Goal: Information Seeking & Learning: Learn about a topic

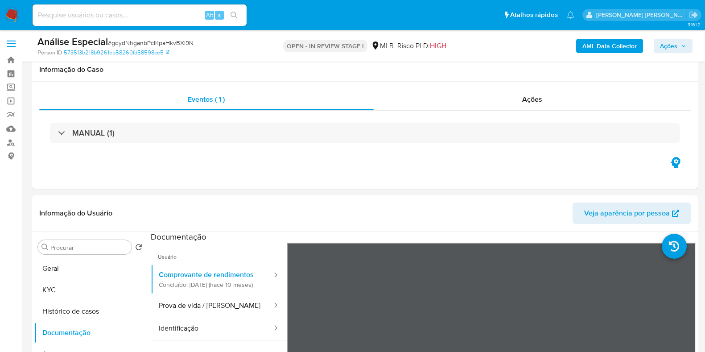
select select "10"
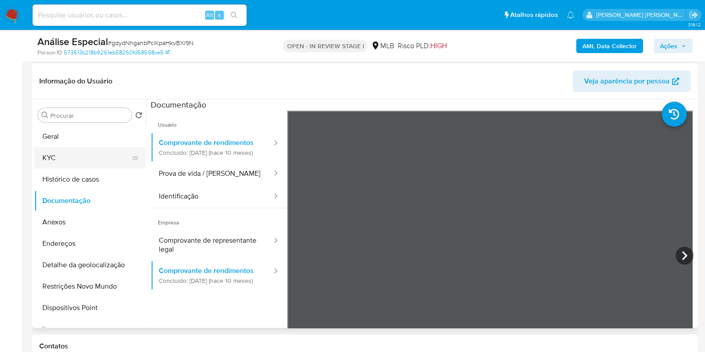
click at [95, 157] on button "KYC" at bounding box center [86, 157] width 104 height 21
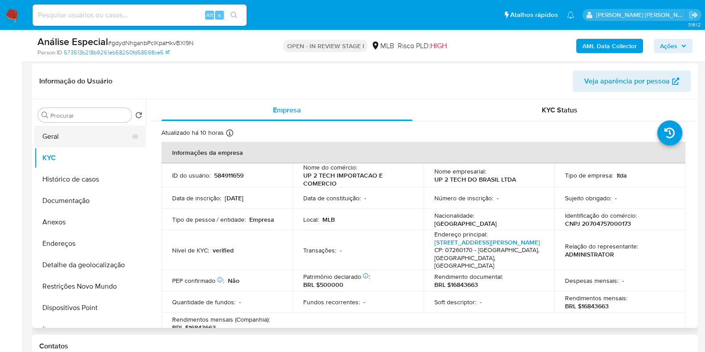
click at [98, 143] on button "Geral" at bounding box center [86, 136] width 104 height 21
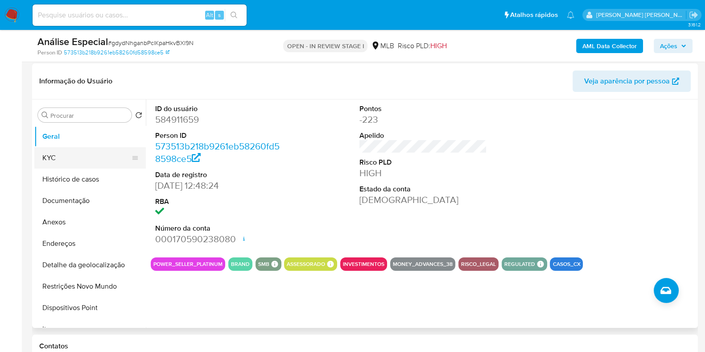
click at [52, 159] on button "KYC" at bounding box center [86, 157] width 104 height 21
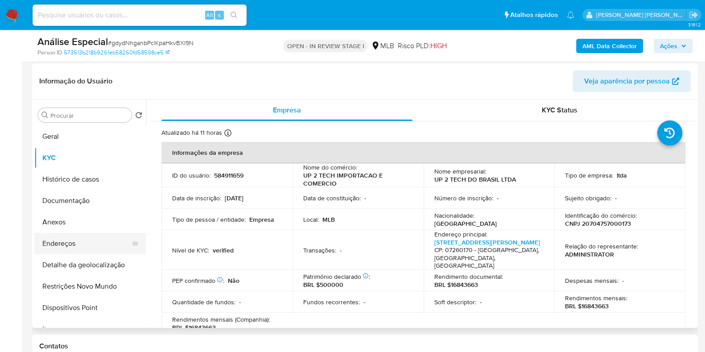
click at [98, 243] on button "Endereços" at bounding box center [86, 243] width 104 height 21
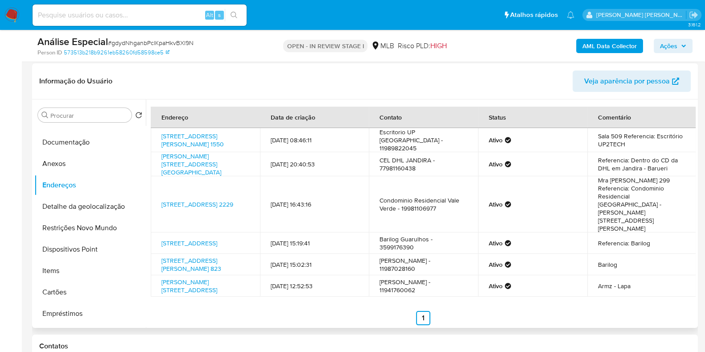
scroll to position [54, 0]
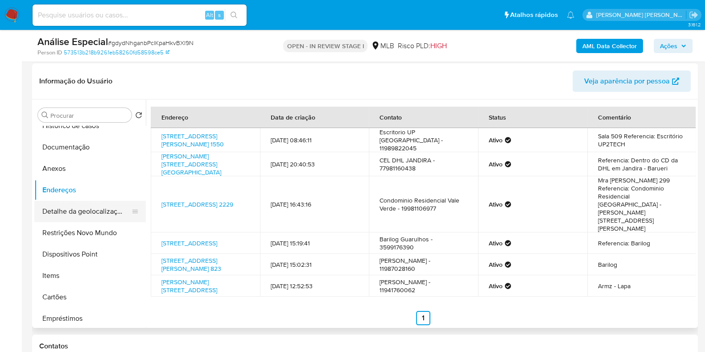
click at [99, 215] on button "Detalhe da geolocalização" at bounding box center [86, 211] width 104 height 21
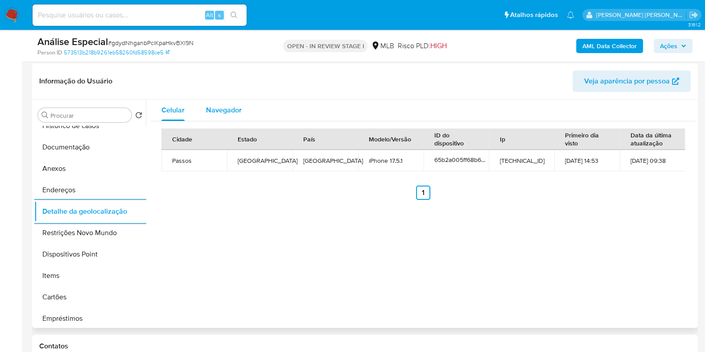
click at [223, 116] on div "Navegador" at bounding box center [224, 109] width 36 height 21
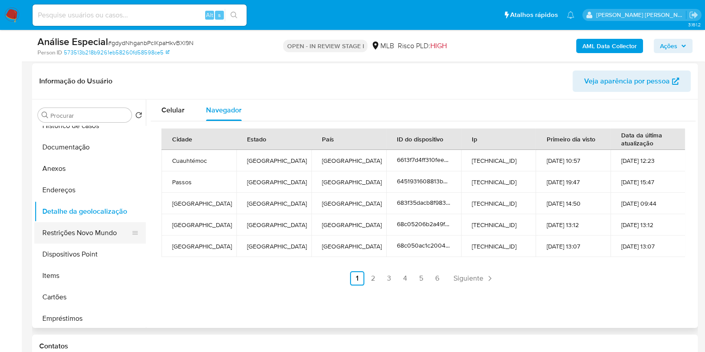
click at [78, 235] on button "Restrições Novo Mundo" at bounding box center [86, 232] width 104 height 21
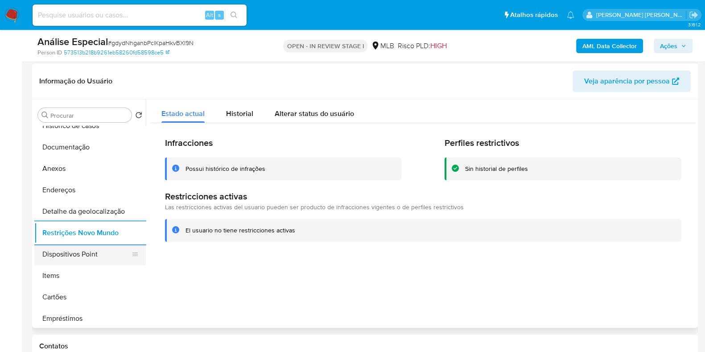
click at [89, 250] on button "Dispositivos Point" at bounding box center [86, 253] width 104 height 21
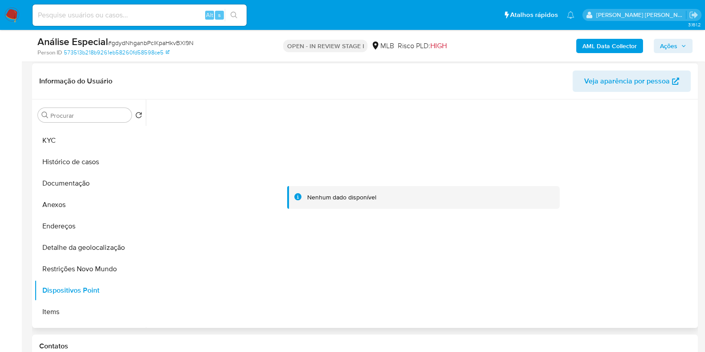
scroll to position [0, 0]
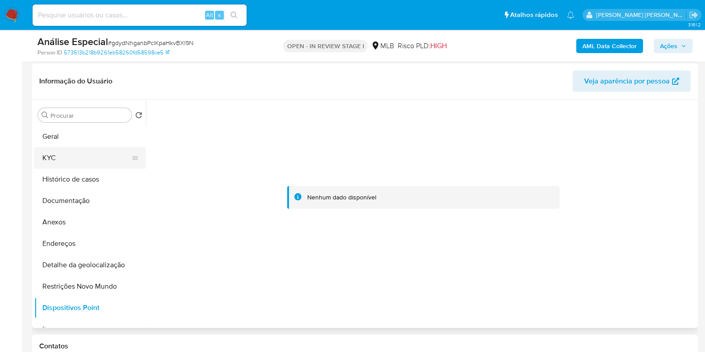
click at [110, 156] on button "KYC" at bounding box center [86, 157] width 104 height 21
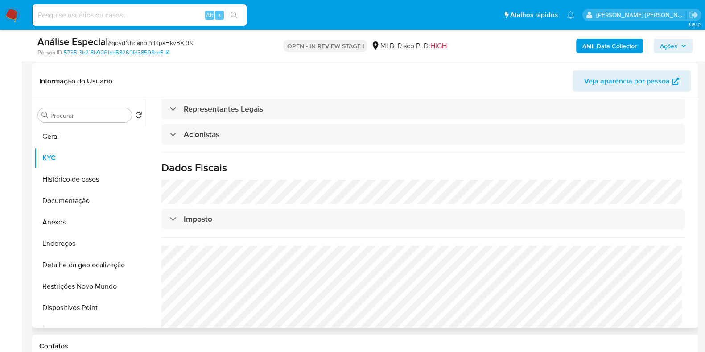
scroll to position [502, 0]
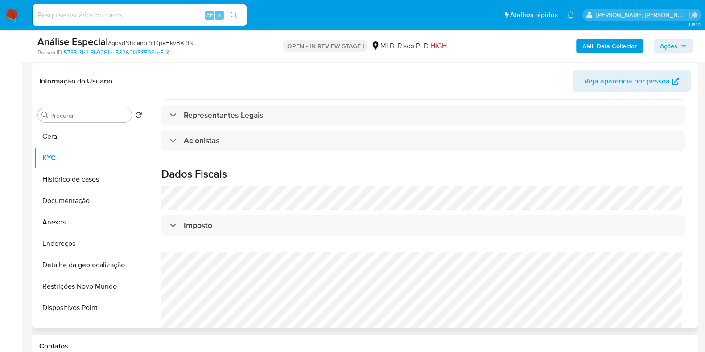
drag, startPoint x: 142, startPoint y: 132, endPoint x: 141, endPoint y: 123, distance: 9.8
click at [141, 123] on div "Procurar Retornar ao pedido padrão Geral KYC Histórico de casos Documentação An…" at bounding box center [89, 214] width 111 height 227
click at [107, 195] on button "Documentação" at bounding box center [86, 200] width 104 height 21
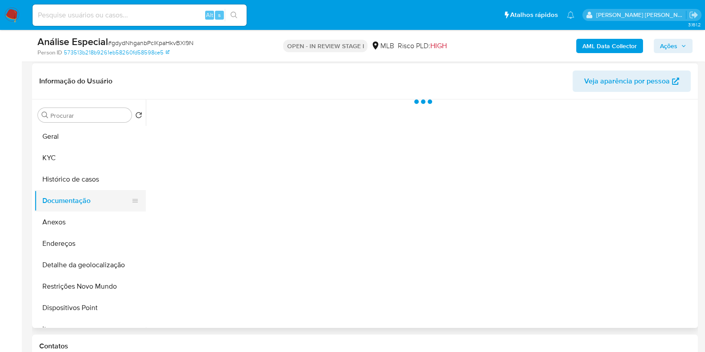
scroll to position [0, 0]
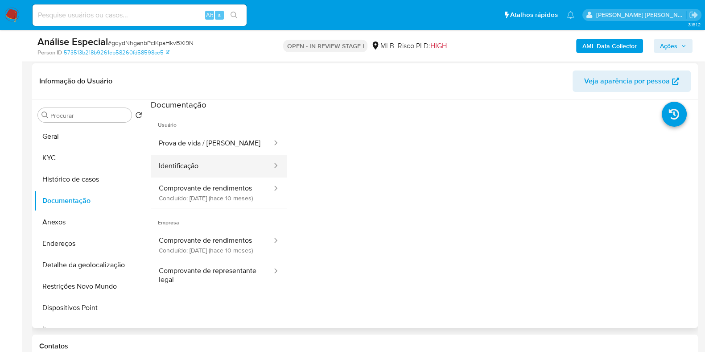
click at [210, 159] on button "Identificação" at bounding box center [212, 166] width 122 height 23
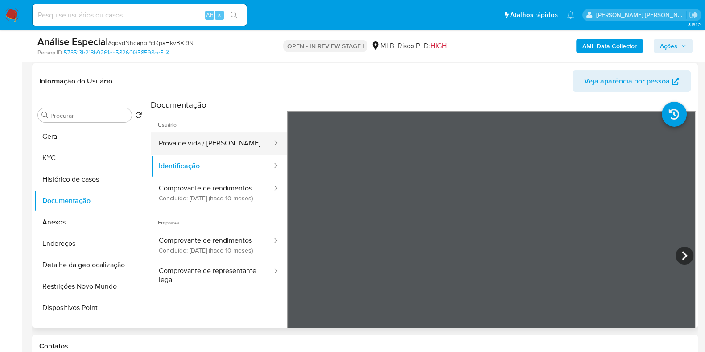
click at [196, 145] on button "Prova de vida / Selfie" at bounding box center [212, 143] width 122 height 23
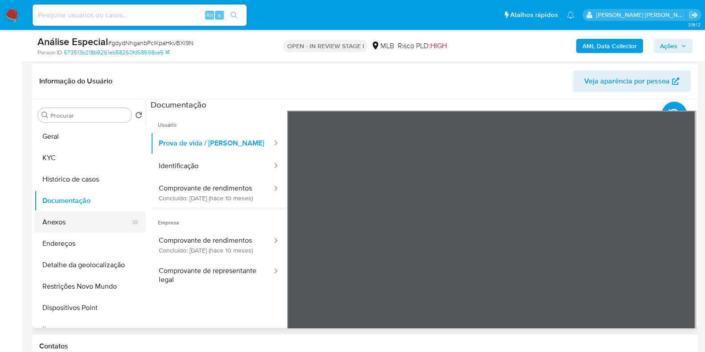
click at [82, 221] on button "Anexos" at bounding box center [86, 221] width 104 height 21
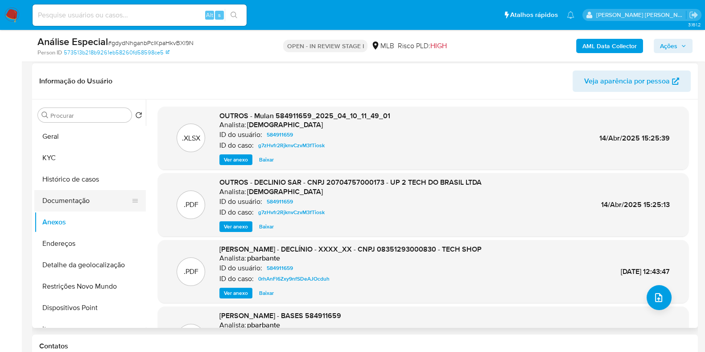
click at [90, 197] on button "Documentação" at bounding box center [86, 200] width 104 height 21
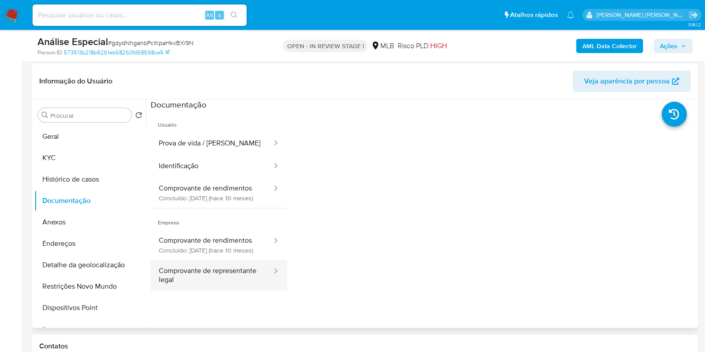
click at [201, 290] on button "Comprovante de representante legal" at bounding box center [212, 275] width 122 height 30
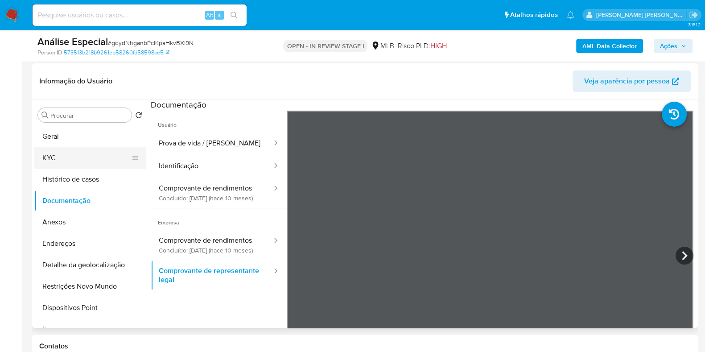
click at [105, 157] on button "KYC" at bounding box center [86, 157] width 104 height 21
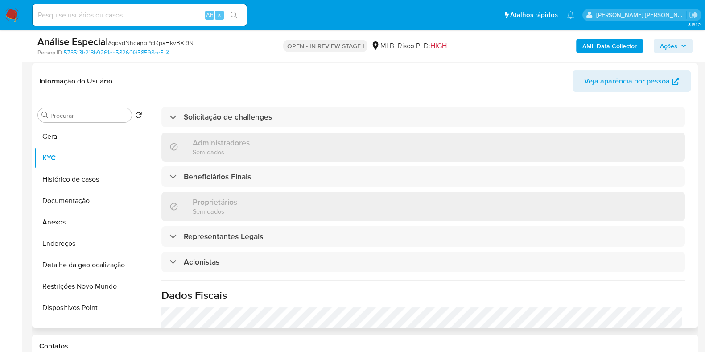
scroll to position [388, 0]
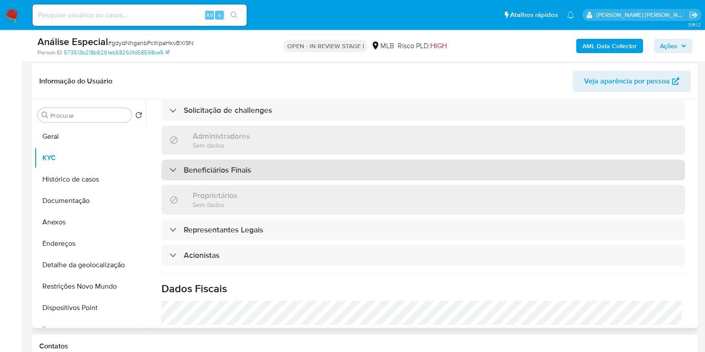
click at [541, 174] on div "Beneficiários Finais" at bounding box center [423, 170] width 524 height 21
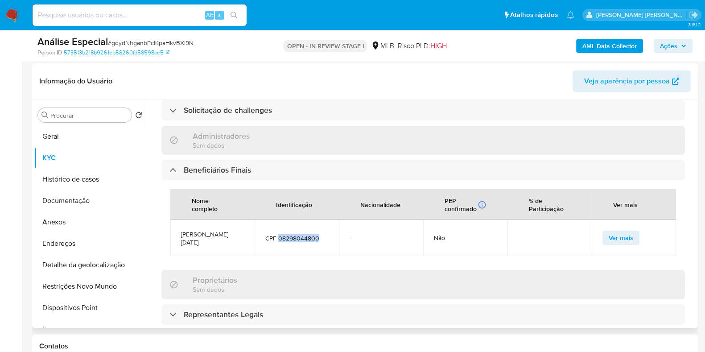
drag, startPoint x: 323, startPoint y: 239, endPoint x: 279, endPoint y: 241, distance: 44.6
click at [279, 241] on span "CPF 08298044800" at bounding box center [296, 238] width 63 height 8
copy span "08298044800"
click at [76, 141] on button "Geral" at bounding box center [86, 136] width 104 height 21
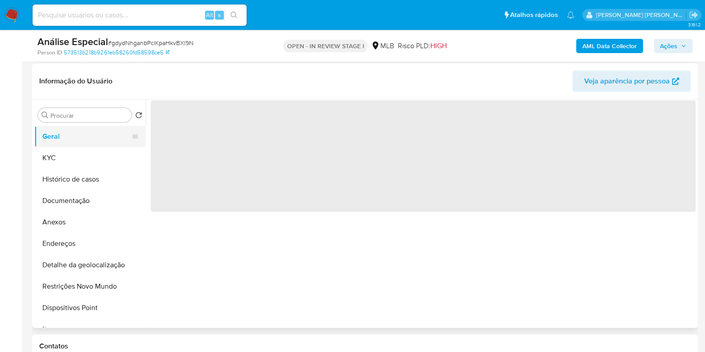
scroll to position [0, 0]
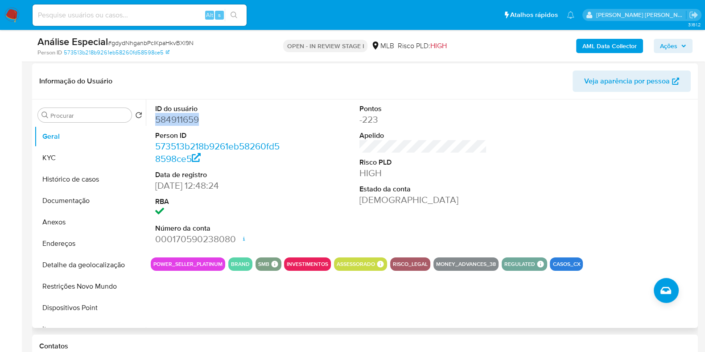
drag, startPoint x: 200, startPoint y: 120, endPoint x: 155, endPoint y: 121, distance: 45.1
click at [155, 121] on dd "584911659" at bounding box center [219, 119] width 128 height 12
copy dd "584911659"
click at [101, 178] on button "Histórico de casos" at bounding box center [86, 179] width 104 height 21
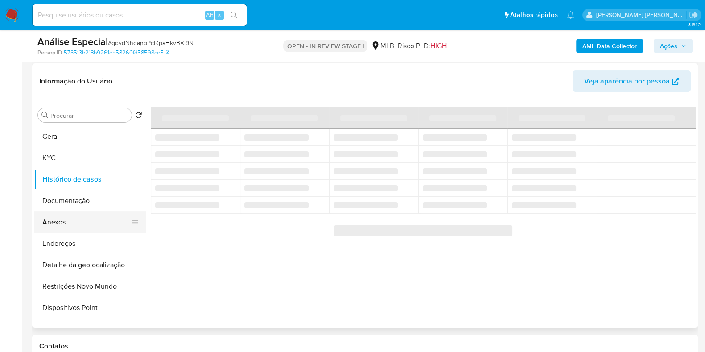
click at [90, 223] on button "Anexos" at bounding box center [86, 221] width 104 height 21
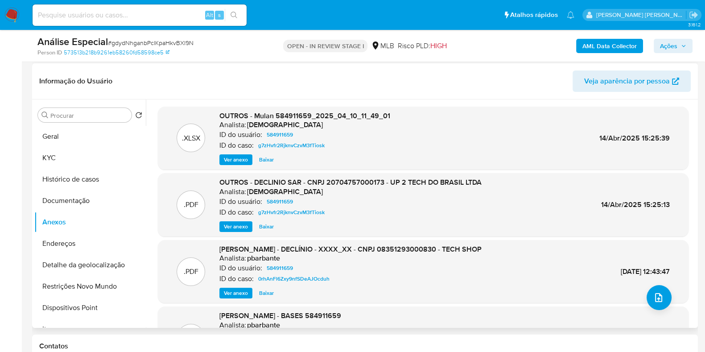
click at [236, 228] on span "Ver anexo" at bounding box center [236, 226] width 24 height 9
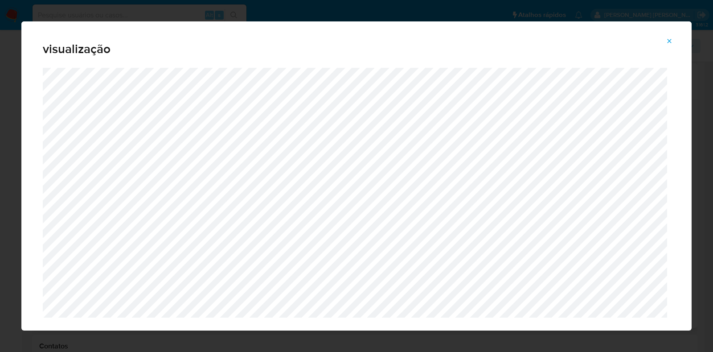
click at [667, 44] on icon "Attachment preview" at bounding box center [669, 40] width 7 height 7
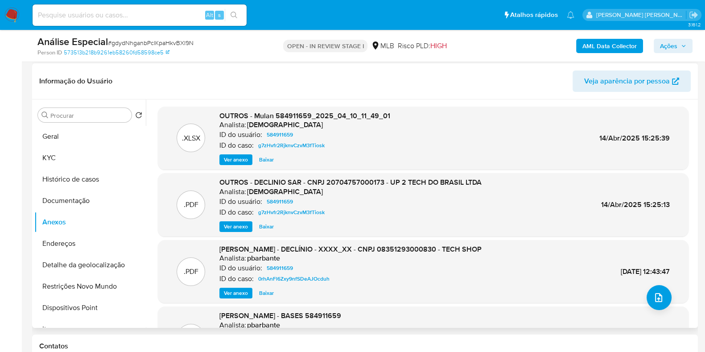
click at [241, 159] on span "Ver anexo" at bounding box center [236, 159] width 24 height 9
click at [227, 231] on span "Ver anexo" at bounding box center [236, 226] width 24 height 9
click at [227, 231] on div "Ver anexo Ver anexo Baixar" at bounding box center [350, 226] width 262 height 11
click at [231, 223] on div "Ver anexo Ver anexo Baixar" at bounding box center [350, 226] width 262 height 11
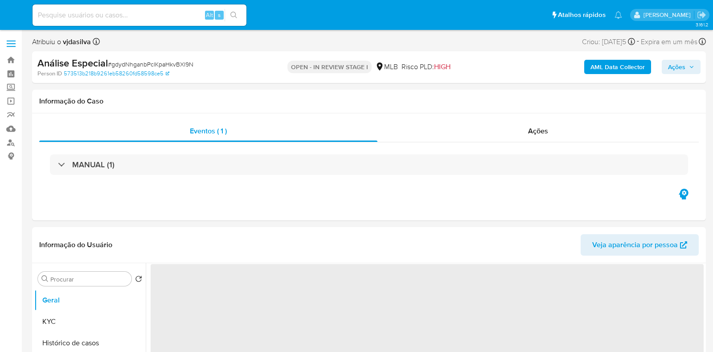
select select "10"
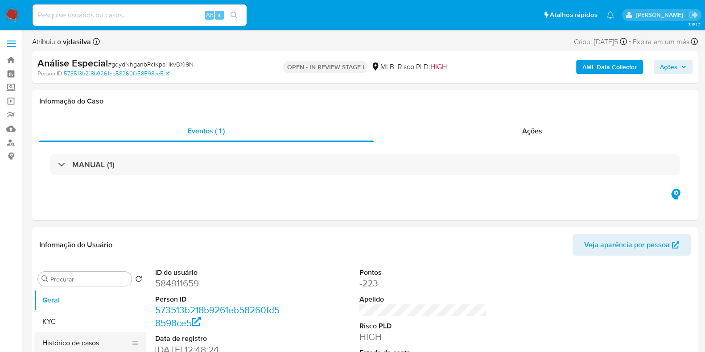
click at [92, 348] on button "Histórico de casos" at bounding box center [86, 342] width 104 height 21
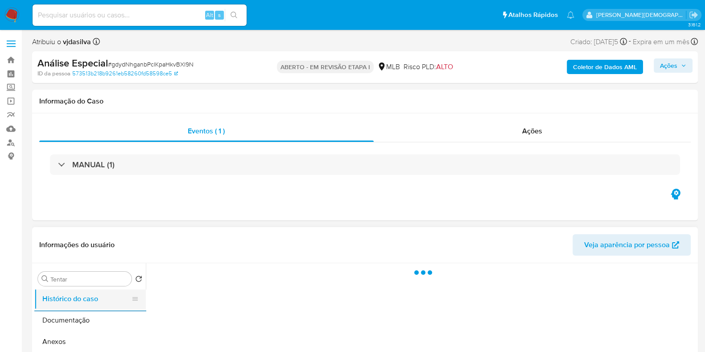
scroll to position [67, 0]
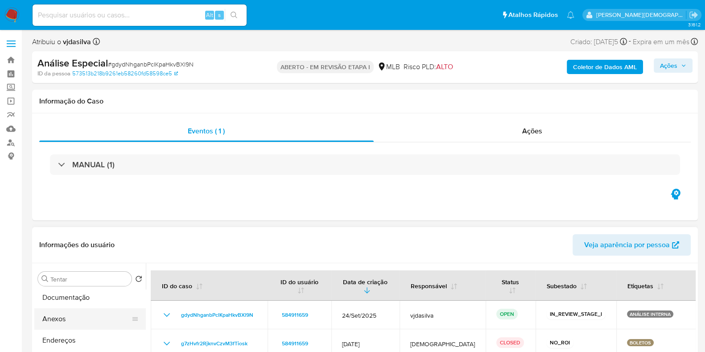
click at [64, 317] on button "Anexos" at bounding box center [86, 318] width 104 height 21
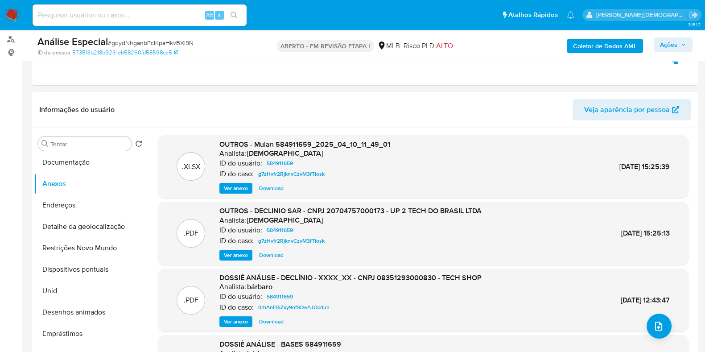
scroll to position [121, 0]
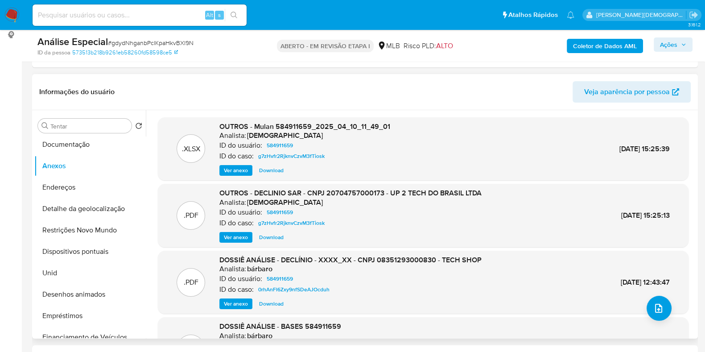
click at [246, 236] on font "Ver anexo" at bounding box center [236, 237] width 24 height 11
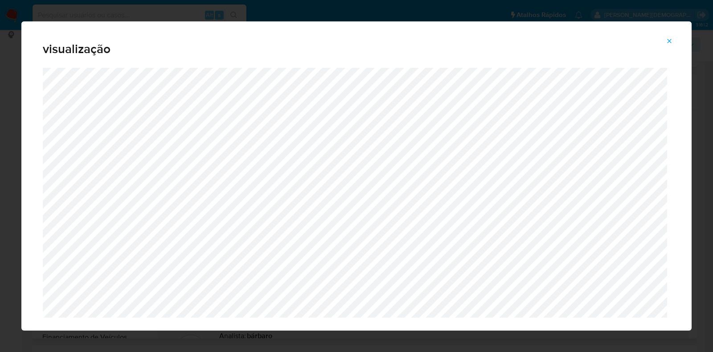
click at [672, 42] on icon "Pré-visualização do anexo" at bounding box center [669, 40] width 7 height 7
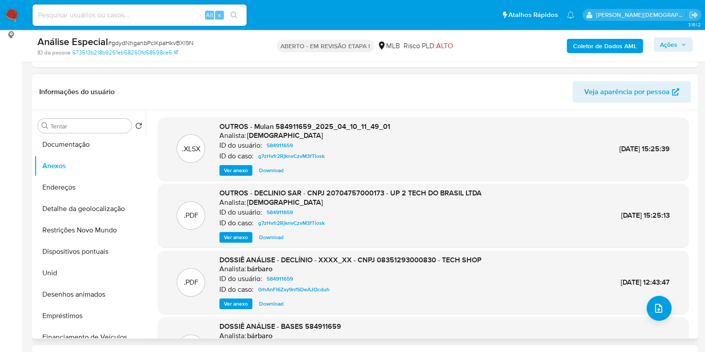
scroll to position [0, 0]
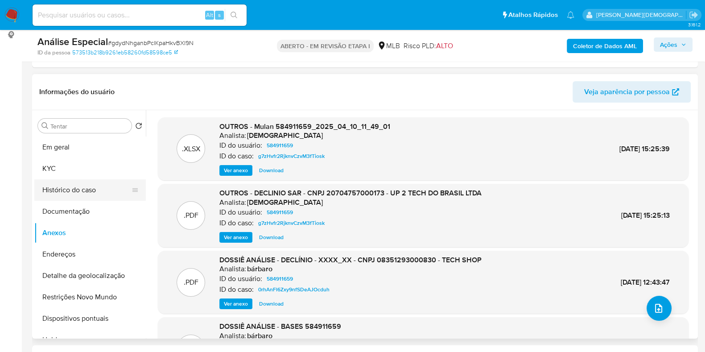
click at [97, 188] on button "Histórico do caso" at bounding box center [86, 189] width 104 height 21
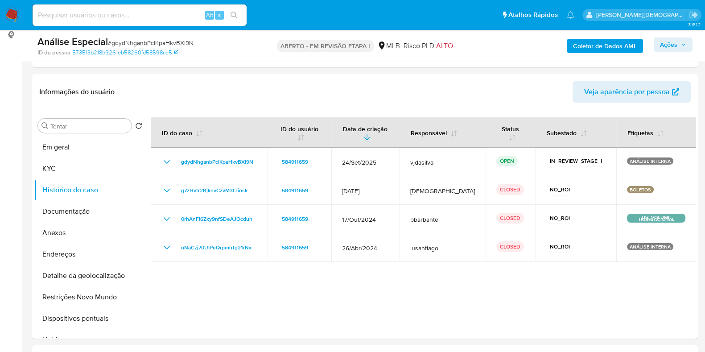
click at [614, 49] on font "Coletor de Dados AML" at bounding box center [605, 46] width 64 height 14
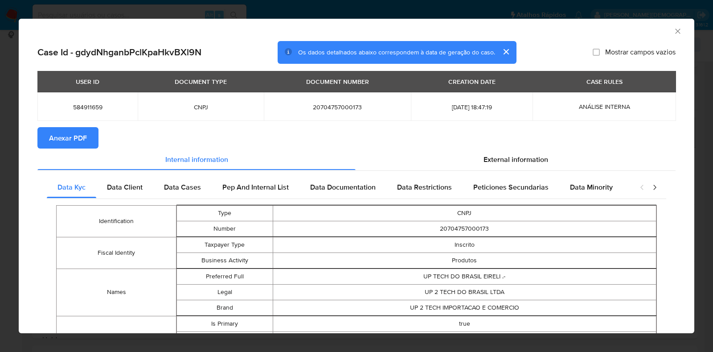
click at [81, 143] on span "Anexar PDF" at bounding box center [68, 138] width 38 height 20
click at [674, 33] on icon "Fechar a janela" at bounding box center [678, 31] width 9 height 9
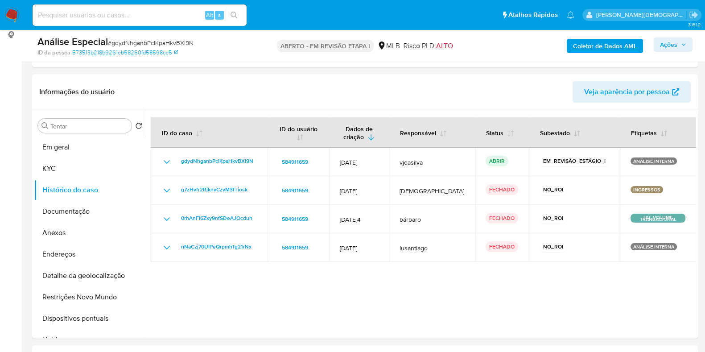
click at [663, 42] on font "Ações" at bounding box center [668, 44] width 17 height 14
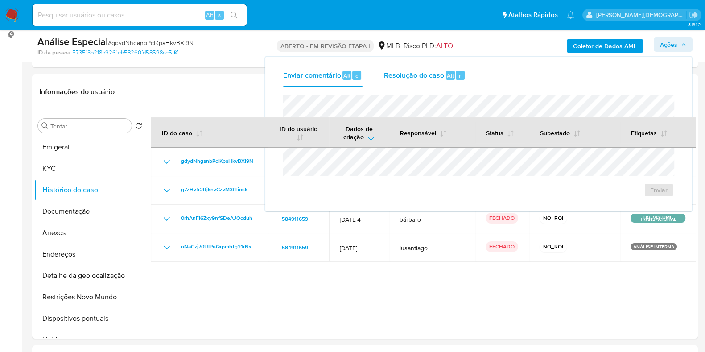
click at [421, 74] on font "Resolução do caso" at bounding box center [414, 75] width 60 height 10
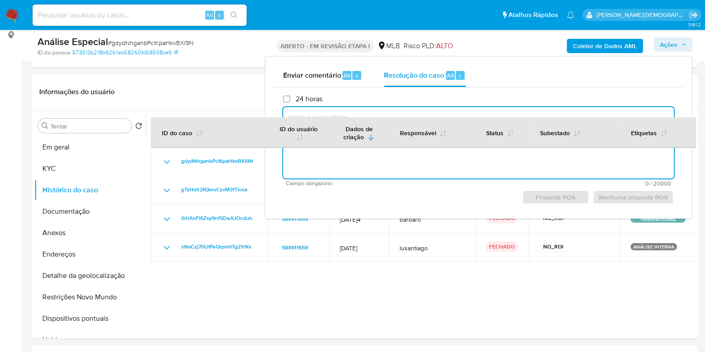
click at [326, 156] on textarea at bounding box center [478, 142] width 391 height 71
paste textarea "- Trata-se de uma Loja Oficial no Mercado Livre, valores provenientes das venda…"
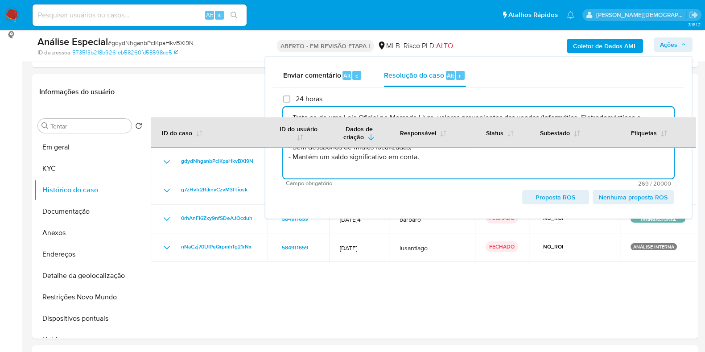
paste textarea "- Não comunicar ao COAF - Manutenção do relacionamento com a instituição"
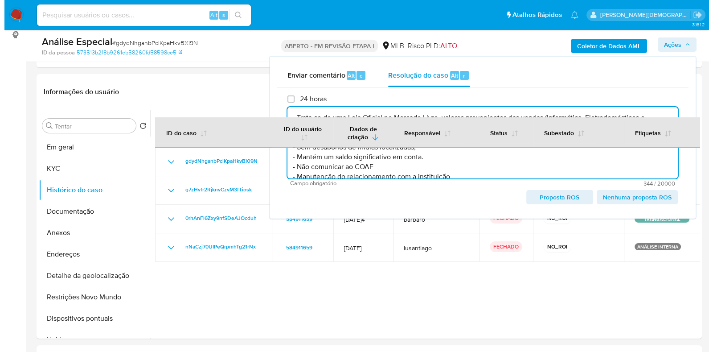
scroll to position [13, 0]
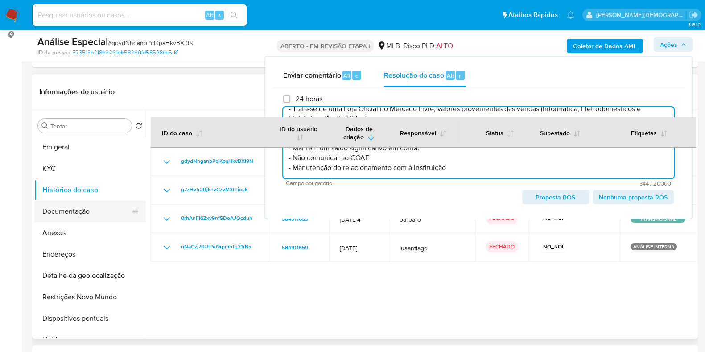
type textarea "- Trata-se de uma Loja Oficial no Mercado Livre, valores provenientes das venda…"
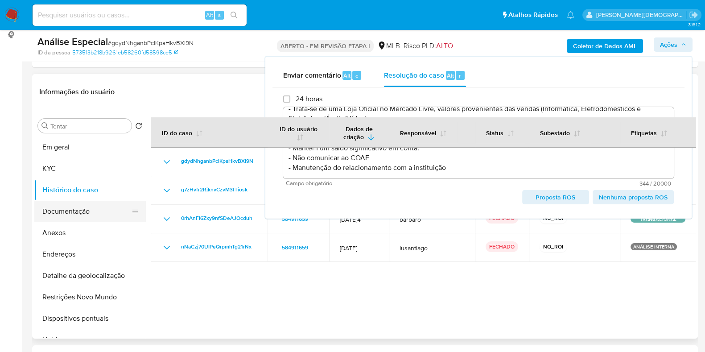
click at [96, 210] on button "Documentação" at bounding box center [86, 211] width 104 height 21
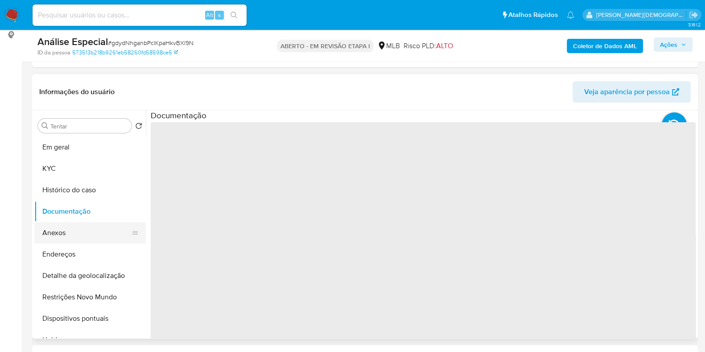
click at [83, 237] on button "Anexos" at bounding box center [86, 232] width 104 height 21
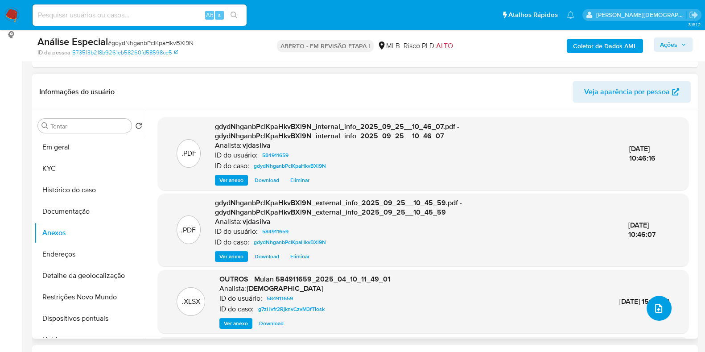
click at [653, 306] on icon "upload de arquivo" at bounding box center [658, 308] width 11 height 11
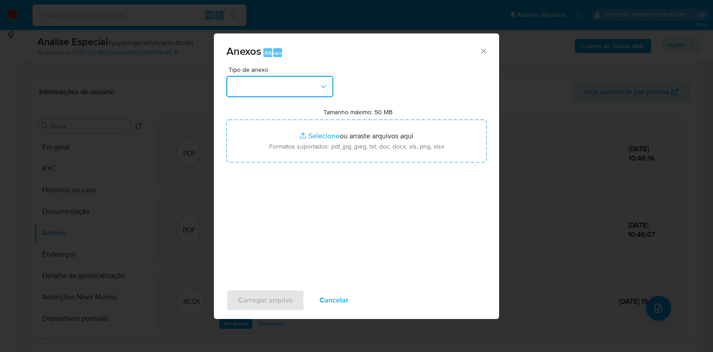
click at [333, 93] on button "button" at bounding box center [280, 86] width 107 height 21
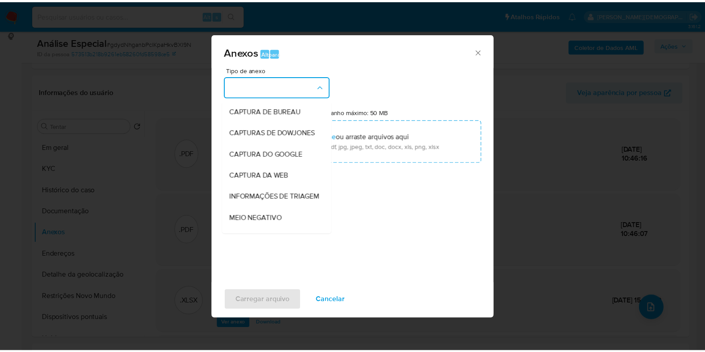
scroll to position [146, 0]
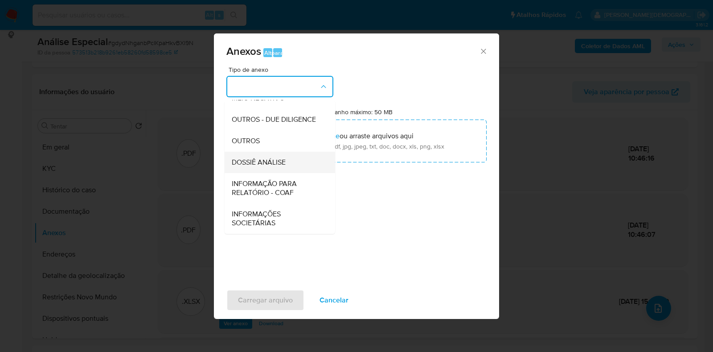
click at [288, 163] on div "DOSSIÊ ANÁLISE" at bounding box center [277, 162] width 91 height 21
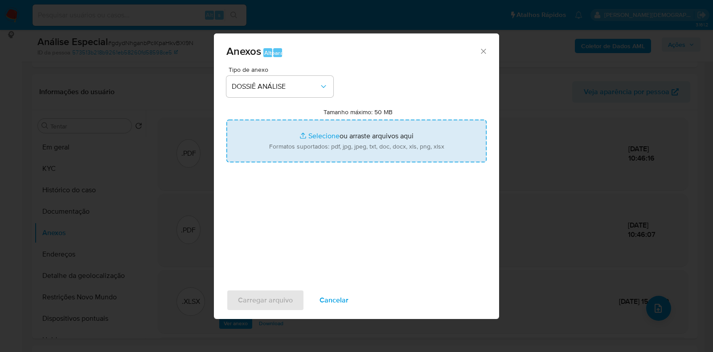
type input "C:\fakepath\4° DECLÍNIO - XXXX - CNPJ 20704757000173 - UP 2 TECH DO BRASIL LTDA…"
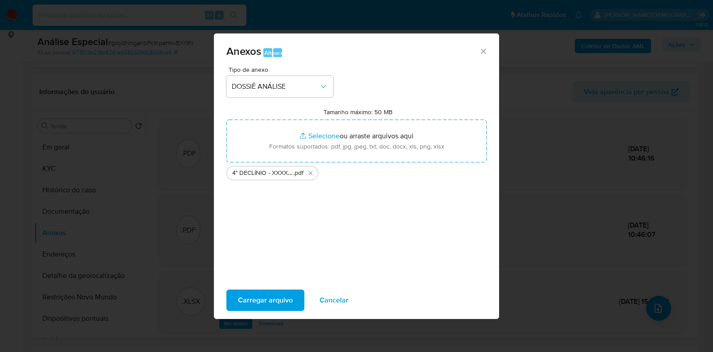
click at [247, 302] on font "Carregar arquivo" at bounding box center [265, 299] width 55 height 21
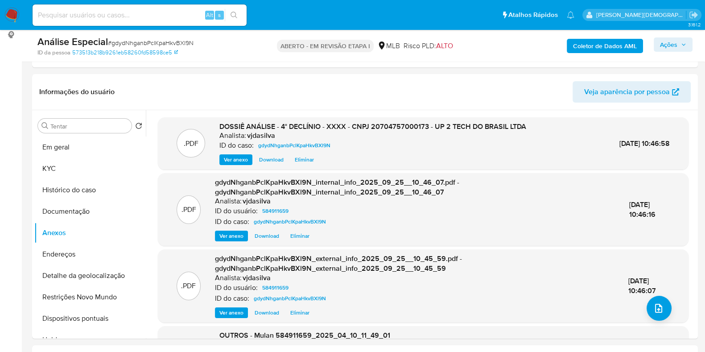
click at [668, 43] on font "Ações" at bounding box center [668, 44] width 17 height 14
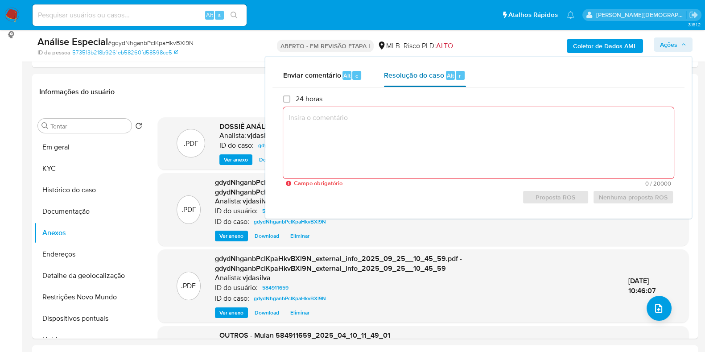
click at [412, 74] on font "Resolução do caso" at bounding box center [414, 75] width 60 height 10
click at [327, 79] on font "Enviar comentário" at bounding box center [312, 75] width 58 height 10
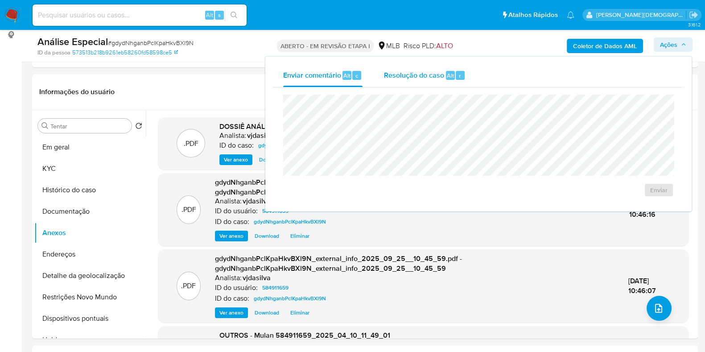
click at [415, 77] on font "Resolução do caso" at bounding box center [414, 75] width 60 height 10
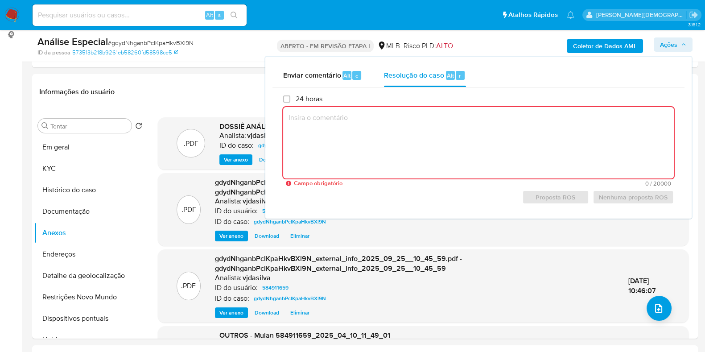
click at [377, 123] on textarea at bounding box center [478, 142] width 391 height 71
paste textarea "- Trata-se de uma Loja Oficial no Mercado Livre, valores provenientes das venda…"
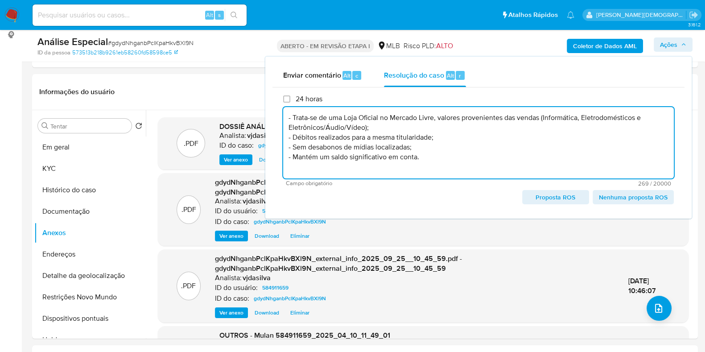
paste textarea "- Não comunicar ao COAF - Manutenção do relacionamento com a instituição"
type textarea "- Trata-se de uma Loja Oficial no Mercado Livre, valores provenientes das venda…"
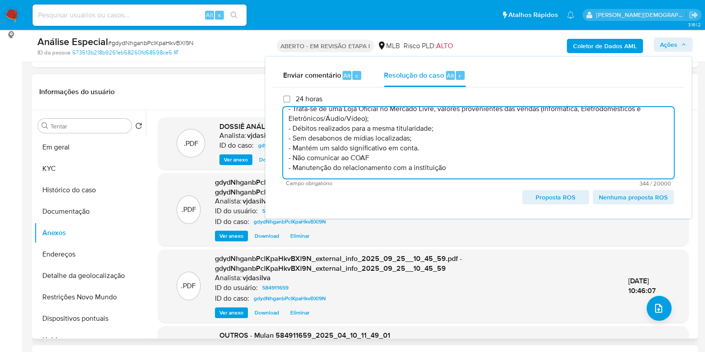
scroll to position [0, 0]
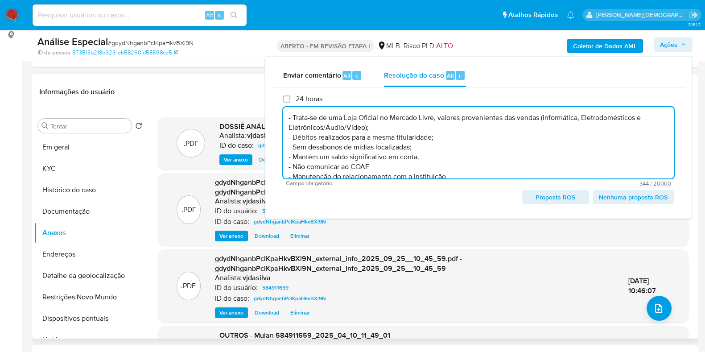
drag, startPoint x: 450, startPoint y: 165, endPoint x: 235, endPoint y: 91, distance: 227.6
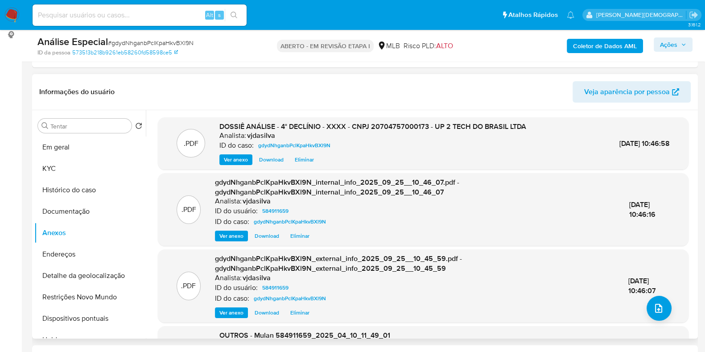
click at [173, 74] on div "Informações do usuário Veja aparência por pessoa" at bounding box center [365, 92] width 666 height 36
click at [94, 146] on button "Em geral" at bounding box center [86, 146] width 104 height 21
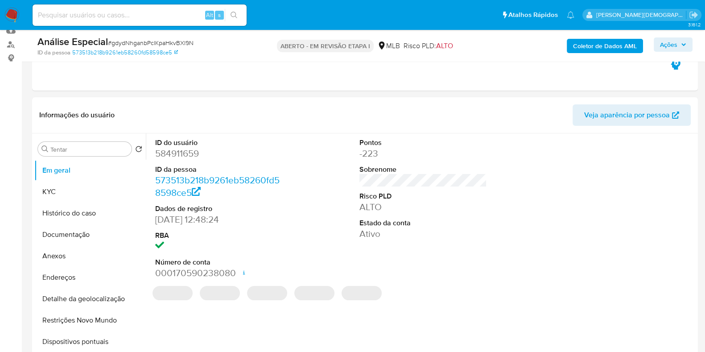
scroll to position [82, 0]
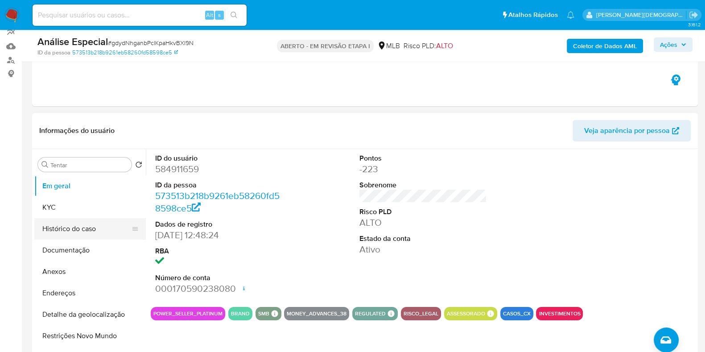
click at [93, 231] on button "Histórico do caso" at bounding box center [86, 228] width 104 height 21
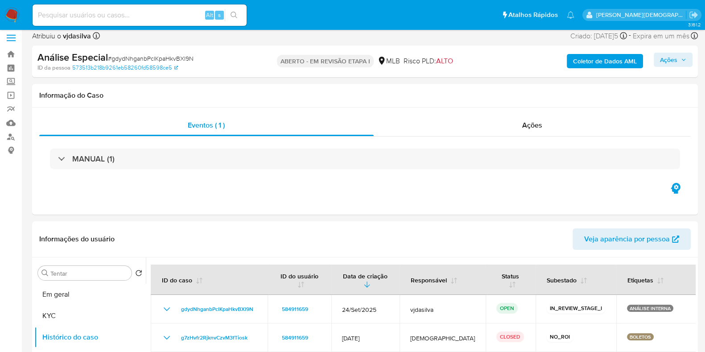
scroll to position [0, 0]
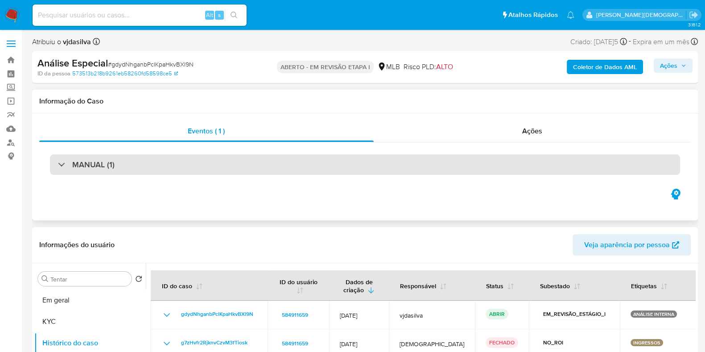
click at [515, 167] on div "MANUAL (1)" at bounding box center [365, 164] width 630 height 21
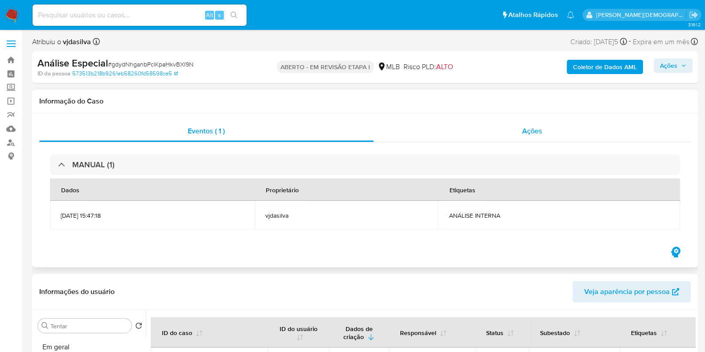
click at [528, 131] on font "Ações" at bounding box center [532, 131] width 20 height 10
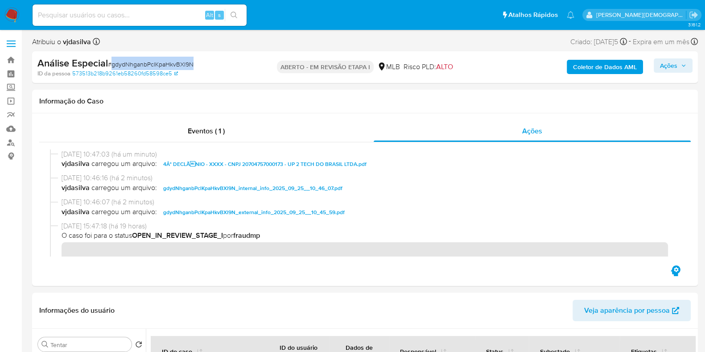
drag, startPoint x: 200, startPoint y: 64, endPoint x: 116, endPoint y: 62, distance: 83.8
click at [116, 62] on div "Análise Especial # gdydNhganbPclKpaHkvBXl9N" at bounding box center [144, 63] width 215 height 13
copy font "gdydNhganbPclKpaHkvBXl9N"
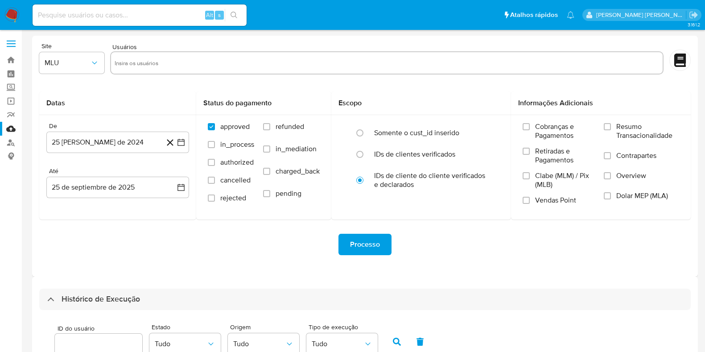
select select "10"
click at [12, 60] on link "Bandeja" at bounding box center [53, 60] width 106 height 14
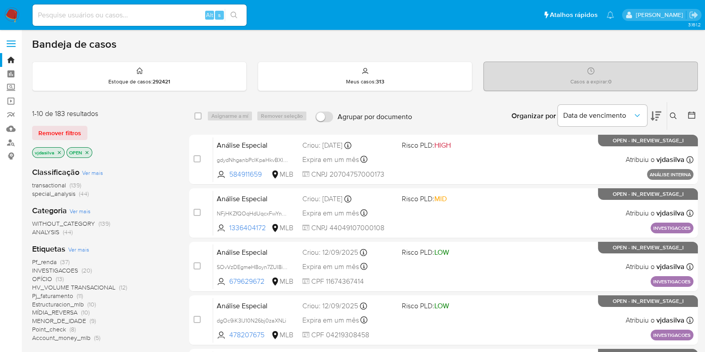
click at [674, 117] on icon at bounding box center [673, 115] width 7 height 7
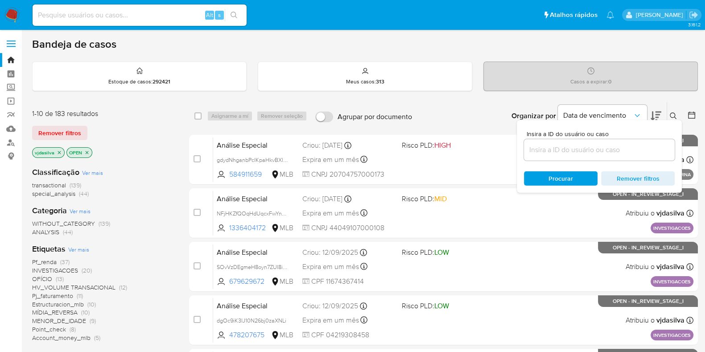
click at [553, 150] on input at bounding box center [599, 150] width 151 height 12
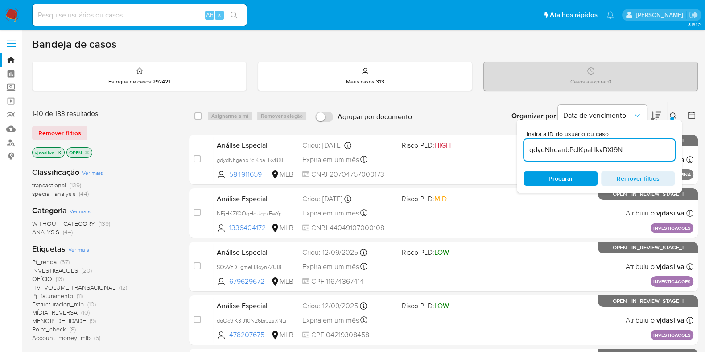
type input "gdydNhganbPclKpaHkvBXl9N"
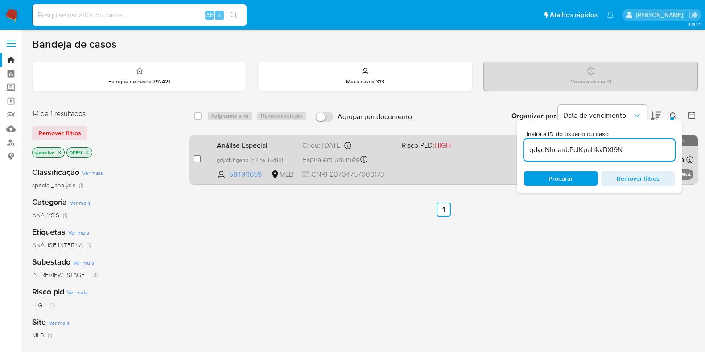
click at [196, 158] on input "checkbox" at bounding box center [197, 158] width 7 height 7
checkbox input "true"
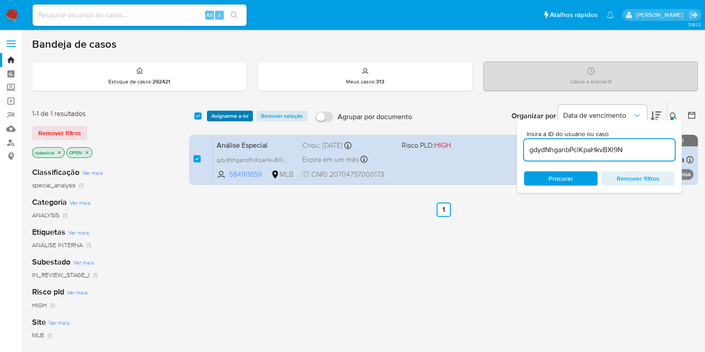
click at [226, 112] on span "Asignarme a mí" at bounding box center [229, 115] width 37 height 9
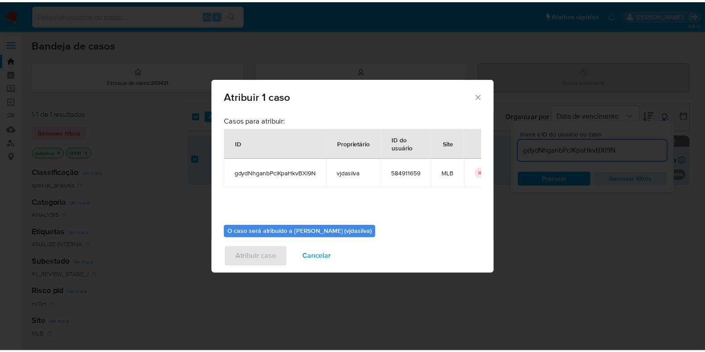
scroll to position [46, 0]
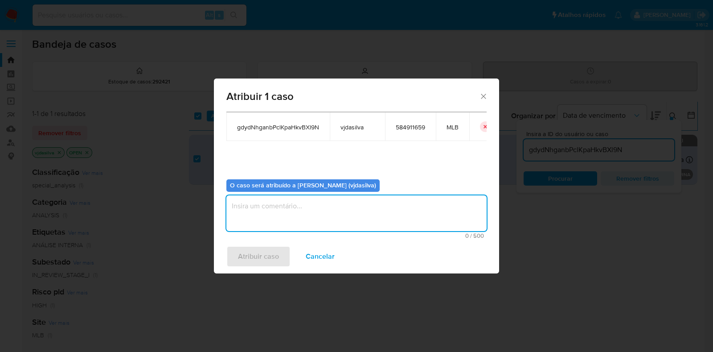
click at [354, 223] on textarea "assign-modal" at bounding box center [357, 213] width 260 height 36
click at [243, 260] on span "Atribuir caso" at bounding box center [258, 257] width 41 height 20
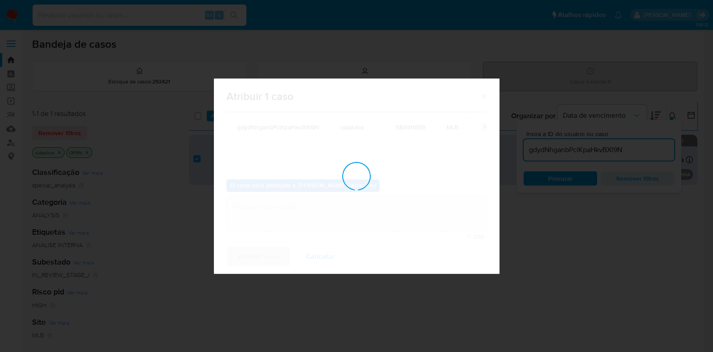
checkbox input "false"
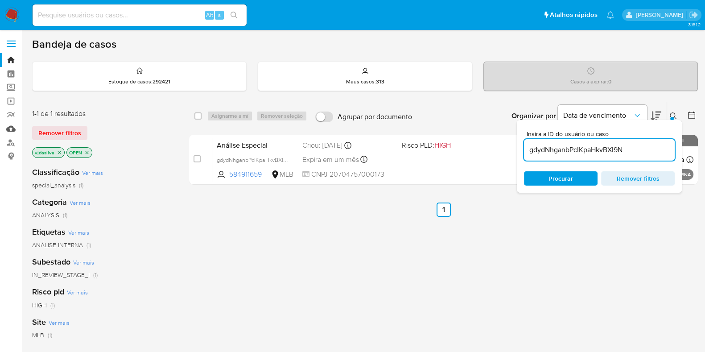
click at [11, 129] on link "Mulan" at bounding box center [53, 129] width 106 height 14
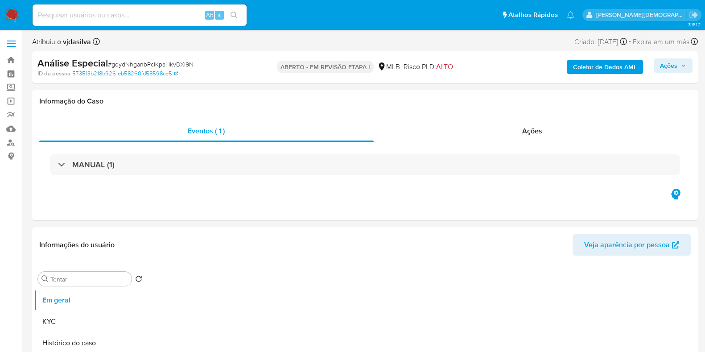
select select "10"
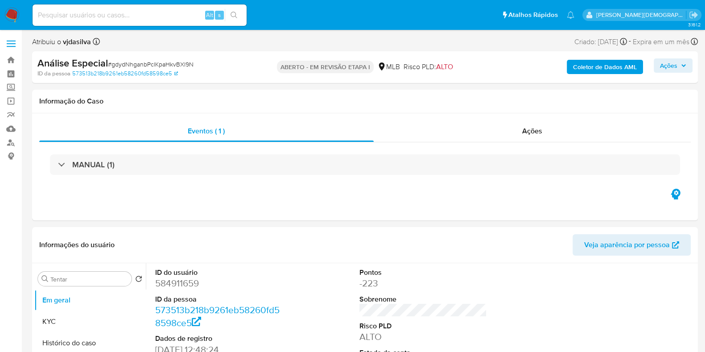
click at [662, 71] on font "Ações" at bounding box center [668, 65] width 17 height 14
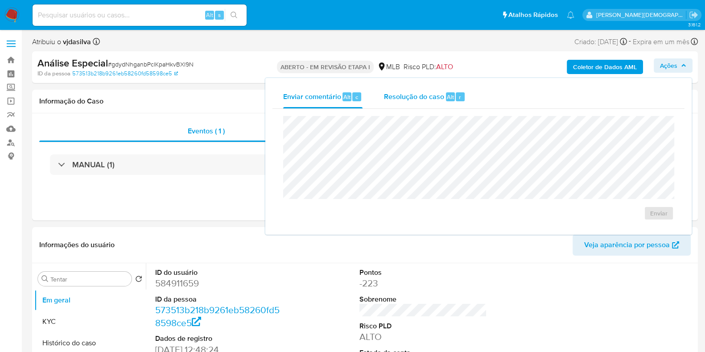
click at [421, 103] on div "Resolução do caso Alt r" at bounding box center [425, 96] width 82 height 23
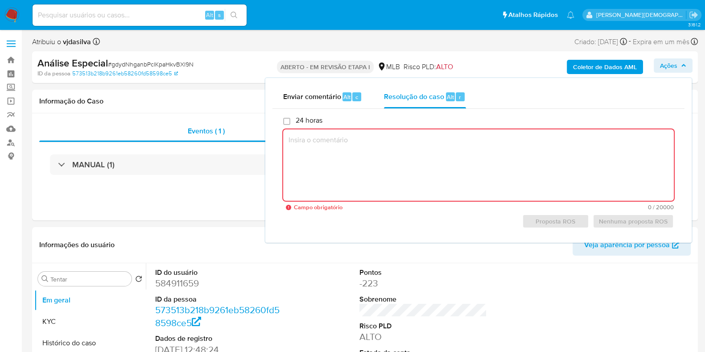
click at [379, 162] on textarea at bounding box center [478, 164] width 391 height 71
paste textarea "- Trata-se de uma Loja Oficial no Mercado Livre, valores provenientes das venda…"
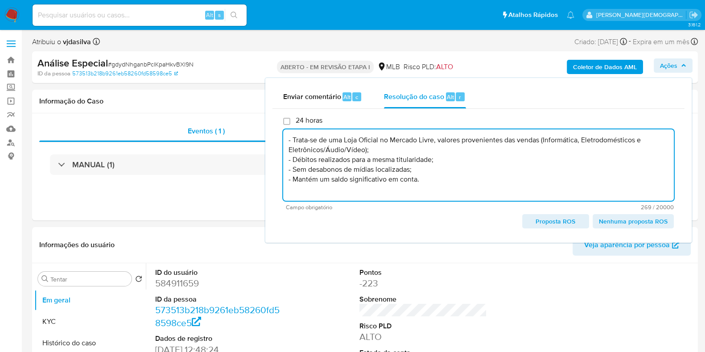
type textarea "- Trata-se de uma Loja Oficial no Mercado Livre, valores provenientes das venda…"
click at [231, 191] on div "Eventos ( 1 ) Ações MANUAL (1)" at bounding box center [365, 166] width 666 height 107
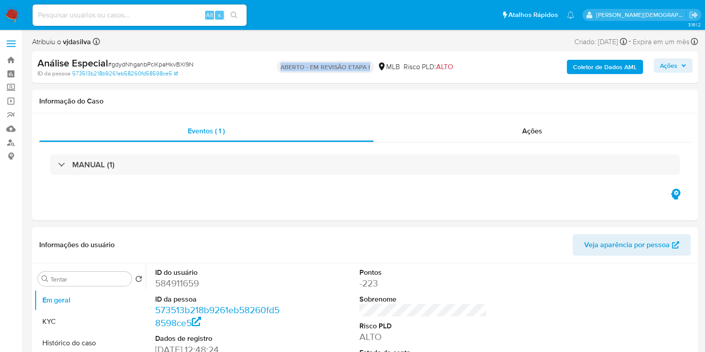
drag, startPoint x: 281, startPoint y: 67, endPoint x: 370, endPoint y: 68, distance: 89.2
click at [370, 68] on p "ABERTO - EM REVISÃO ETAPA I" at bounding box center [325, 67] width 97 height 12
copy font "ABERTO - EM REVISÃO ETAPA I"
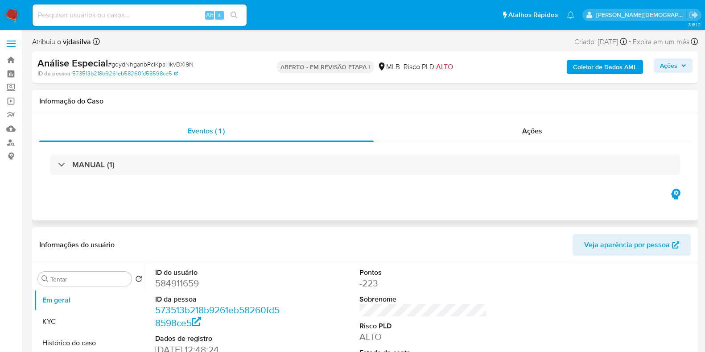
click at [411, 115] on div "Eventos ( 1 ) Ações MANUAL (1)" at bounding box center [365, 166] width 666 height 107
click at [536, 132] on font "Ações" at bounding box center [532, 131] width 20 height 10
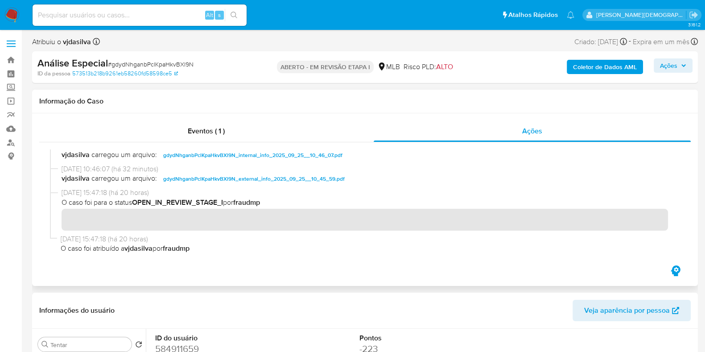
scroll to position [102, 0]
drag, startPoint x: 142, startPoint y: 200, endPoint x: 213, endPoint y: 204, distance: 70.6
click at [213, 204] on b "OPEN_IN_REVIEW_STAGE_I" at bounding box center [177, 202] width 91 height 10
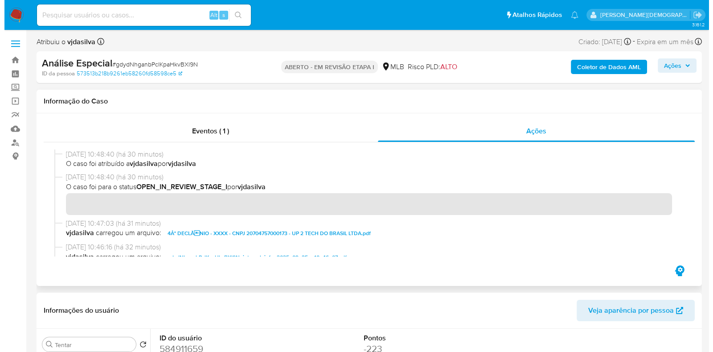
scroll to position [0, 0]
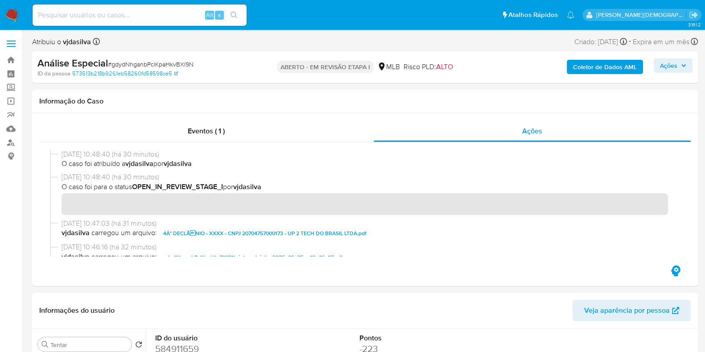
click at [665, 68] on font "Ações" at bounding box center [668, 65] width 17 height 14
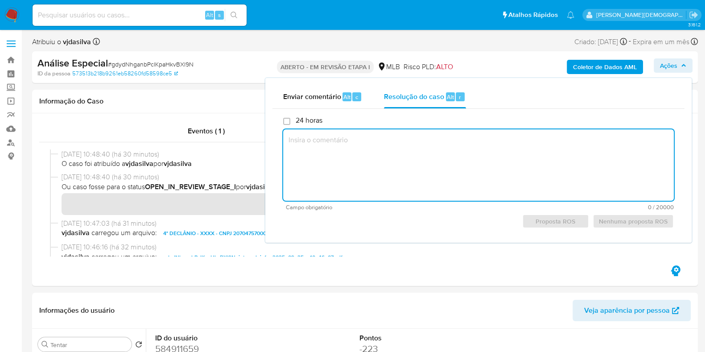
click at [484, 157] on textarea at bounding box center [478, 164] width 391 height 71
type textarea "jjj"
drag, startPoint x: 301, startPoint y: 148, endPoint x: 265, endPoint y: 142, distance: 36.2
click at [265, 142] on div "Enviar comentário Alt c Resolução do caso Alt r 24 horas jjj Campo obrigatório …" at bounding box center [478, 160] width 426 height 165
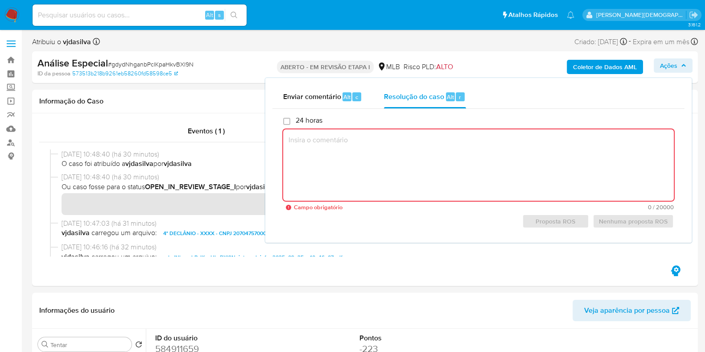
click at [418, 138] on textarea at bounding box center [478, 164] width 391 height 71
paste textarea "- Trata-se de uma Loja Oficial no Mercado Livre, valores provenientes das venda…"
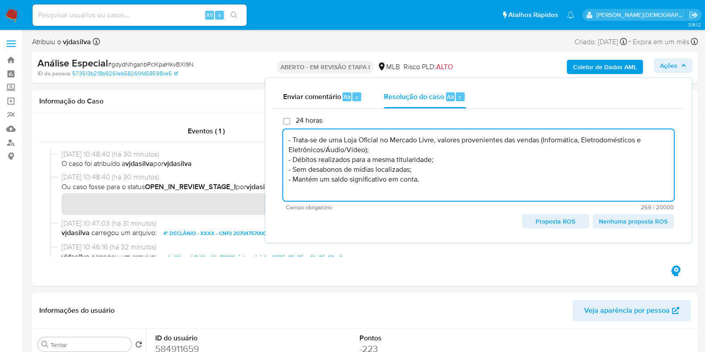
click at [550, 222] on font "Proposta ROS" at bounding box center [556, 221] width 40 height 14
type textarea "- Trata-se de uma Loja Oficial no Mercado Livre, valores provenientes das venda…"
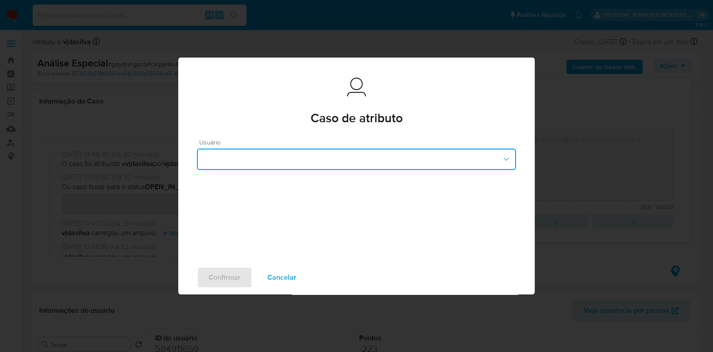
click at [475, 160] on button "button" at bounding box center [356, 158] width 319 height 21
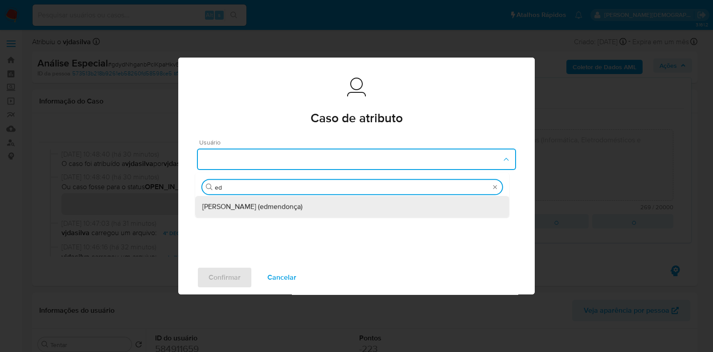
type input "edu"
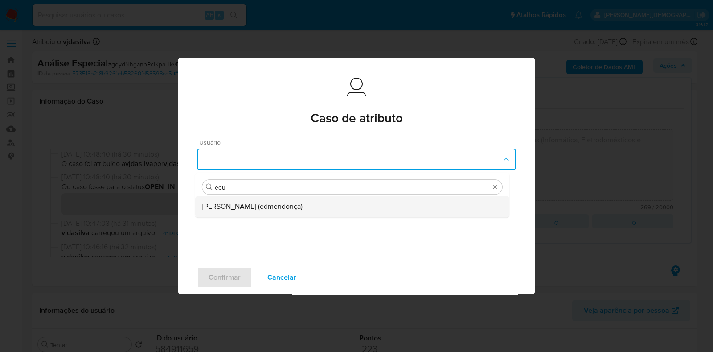
click at [437, 210] on div "Eduardo Mendonça Dutra (edmendonça)" at bounding box center [352, 206] width 300 height 21
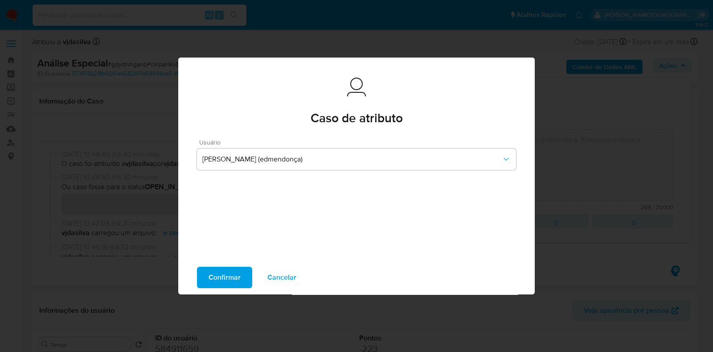
click at [227, 274] on font "Confirmar" at bounding box center [225, 277] width 32 height 21
type textarea "- Trata-se de uma Loja Oficial no Mercado Livre, valores provenientes das venda…"
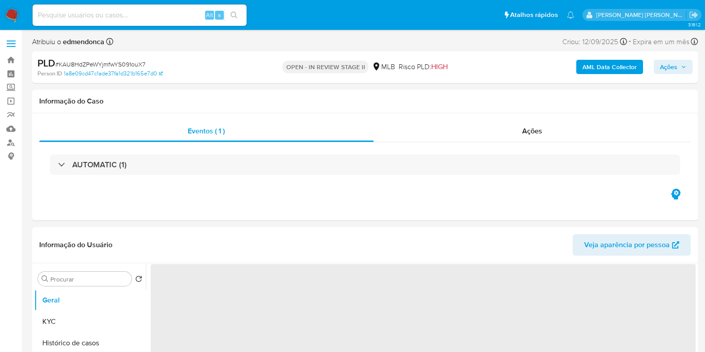
select select "10"
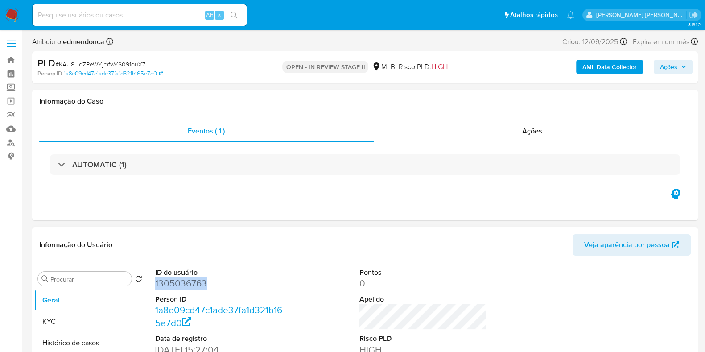
drag, startPoint x: 207, startPoint y: 285, endPoint x: 156, endPoint y: 285, distance: 51.3
click at [156, 285] on dd "1305036763" at bounding box center [219, 283] width 128 height 12
copy dd "1305036763"
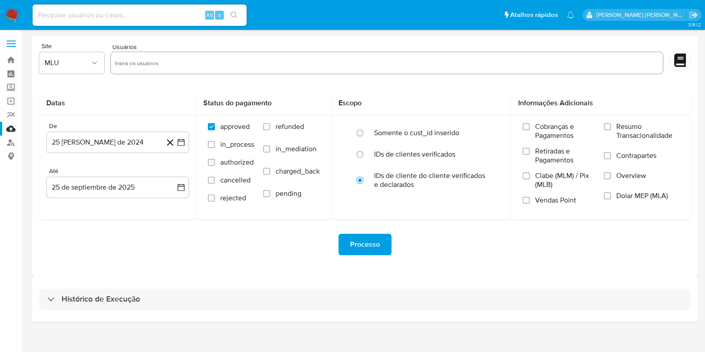
scroll to position [8, 0]
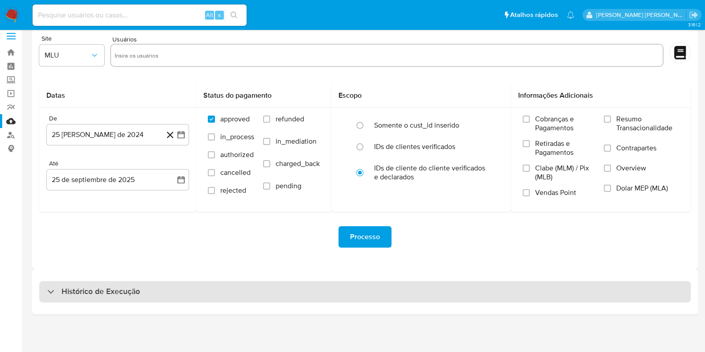
click at [439, 298] on div "Histórico de Execução" at bounding box center [364, 291] width 651 height 21
select select "10"
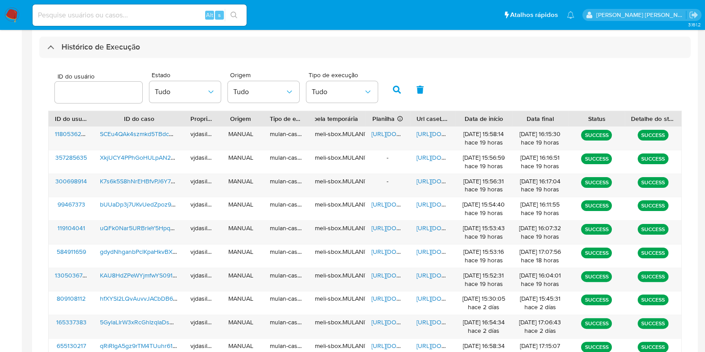
scroll to position [251, 0]
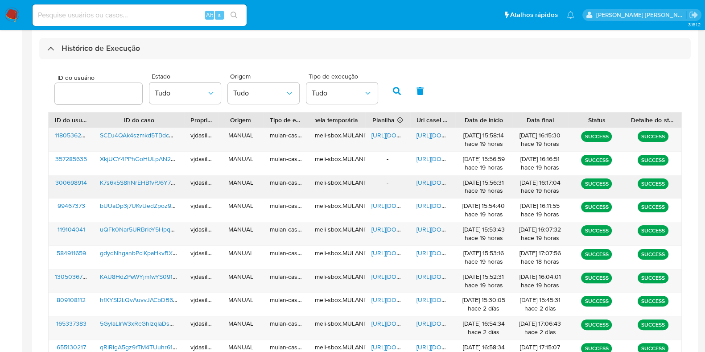
click at [427, 181] on span "[URL][DOMAIN_NAME]" at bounding box center [447, 182] width 62 height 9
click at [431, 225] on span "[URL][DOMAIN_NAME]" at bounding box center [447, 229] width 62 height 9
click at [378, 231] on span "[URL][DOMAIN_NAME]" at bounding box center [402, 229] width 62 height 9
click at [122, 228] on span "uQFk0Nar5URBrIeY5HpqWPVp" at bounding box center [143, 229] width 87 height 9
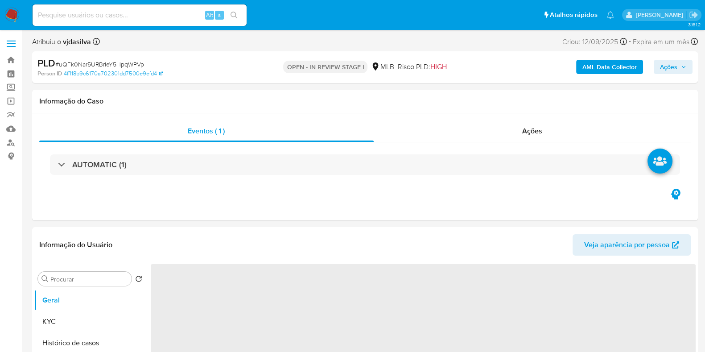
select select "10"
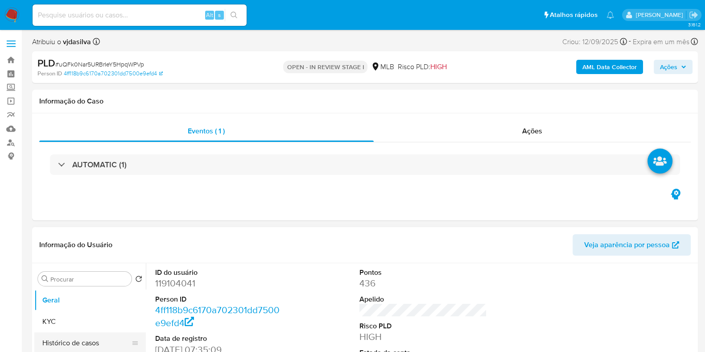
click at [82, 342] on button "Histórico de casos" at bounding box center [86, 342] width 104 height 21
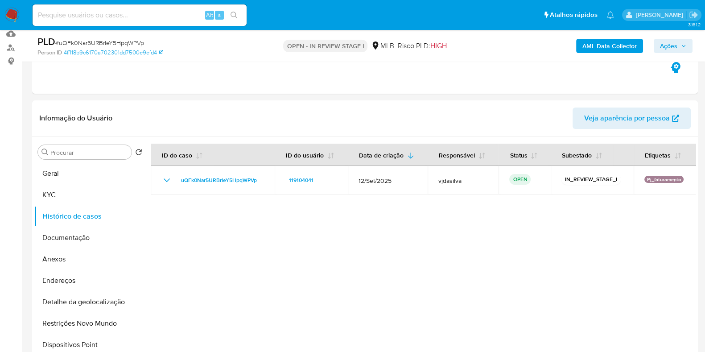
scroll to position [113, 0]
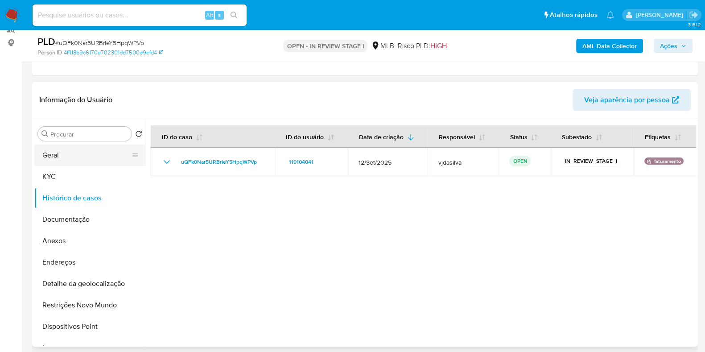
click at [79, 148] on button "Geral" at bounding box center [86, 154] width 104 height 21
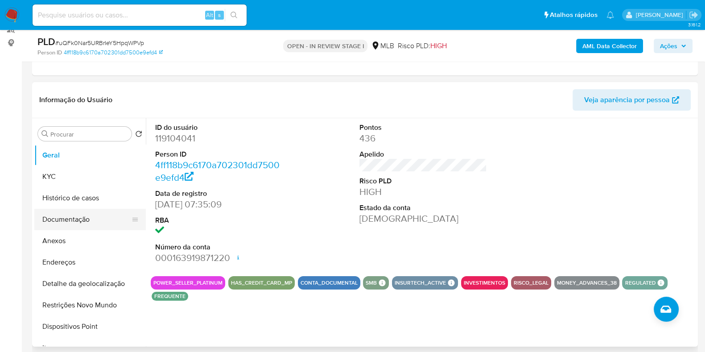
click at [84, 224] on button "Documentação" at bounding box center [86, 219] width 104 height 21
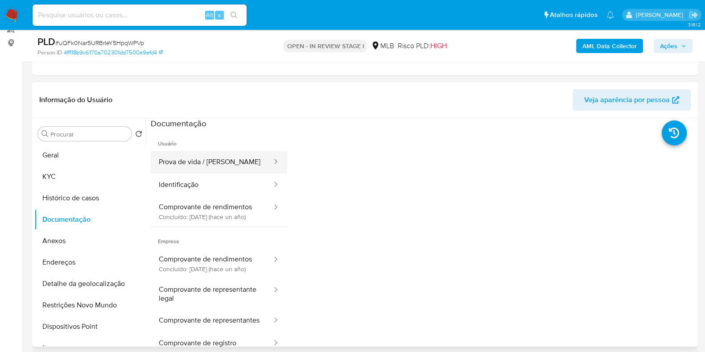
click at [212, 167] on button "Prova de vida / [PERSON_NAME]" at bounding box center [212, 162] width 122 height 23
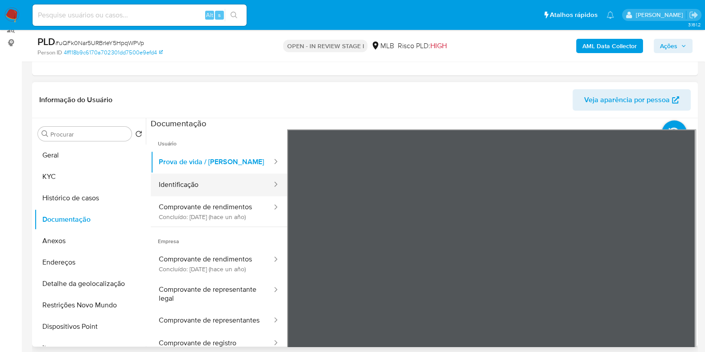
click at [185, 180] on button "Identificação" at bounding box center [212, 184] width 122 height 23
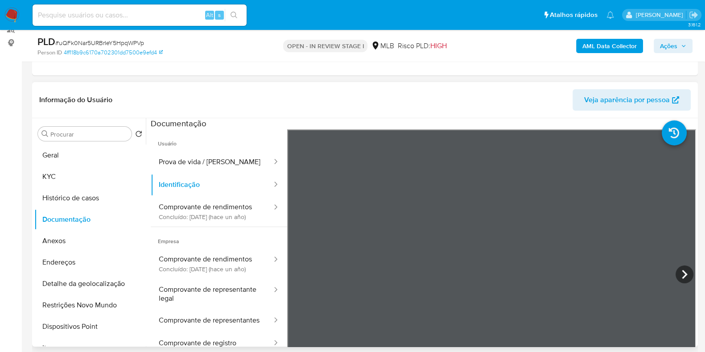
click at [541, 114] on div "Informação do Usuário Veja aparência por pessoa Procurar Retornar ao pedido pad…" at bounding box center [365, 214] width 666 height 264
click at [177, 221] on button "Comprovante de rendimentos Concluído: [DATE] (hace un año)" at bounding box center [212, 211] width 122 height 30
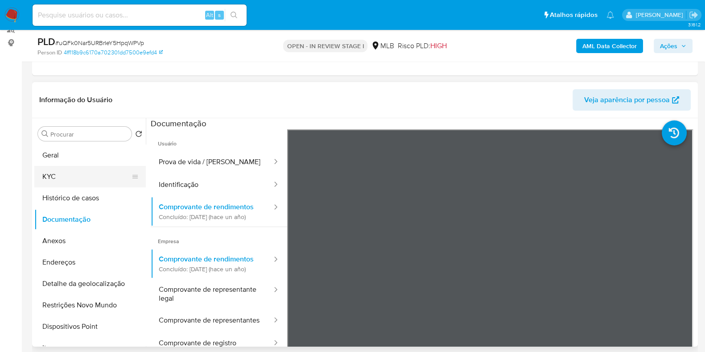
click at [102, 178] on button "KYC" at bounding box center [86, 176] width 104 height 21
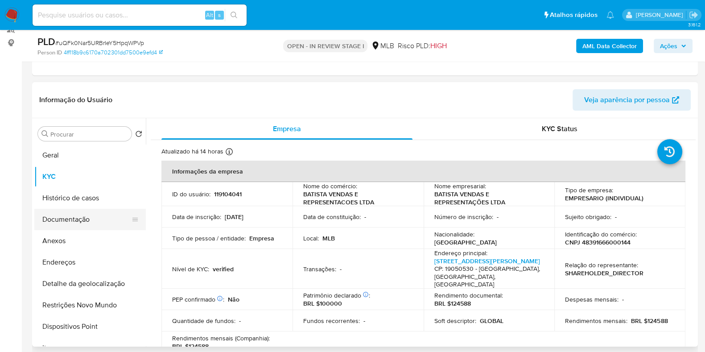
click at [78, 213] on button "Documentação" at bounding box center [86, 219] width 104 height 21
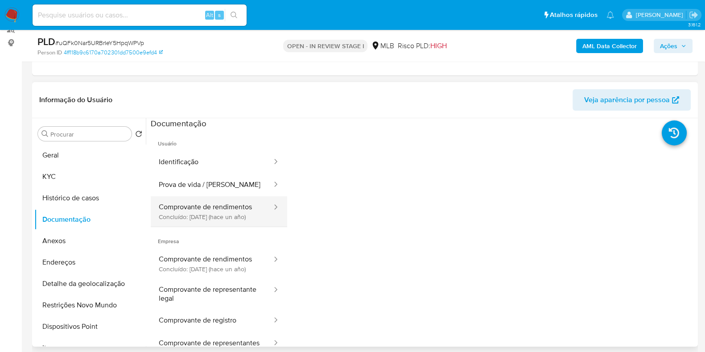
click at [207, 207] on button "Comprovante de rendimentos Concluído: [DATE] (hace un año)" at bounding box center [212, 211] width 122 height 30
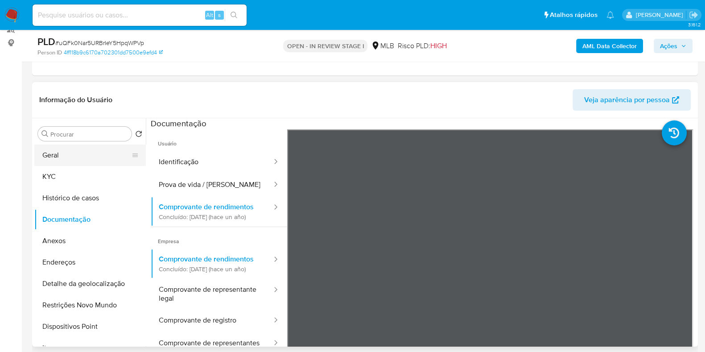
click at [59, 154] on button "Geral" at bounding box center [86, 154] width 104 height 21
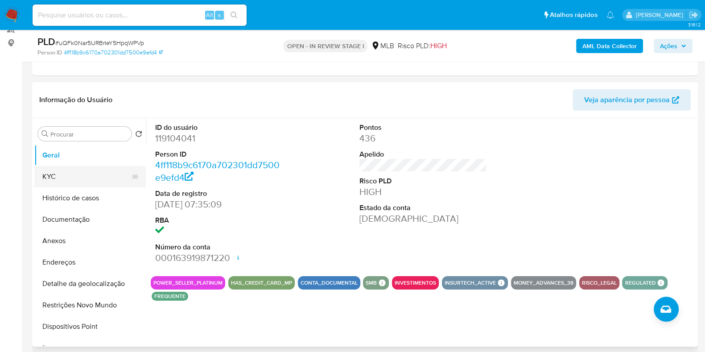
click at [67, 179] on button "KYC" at bounding box center [86, 176] width 104 height 21
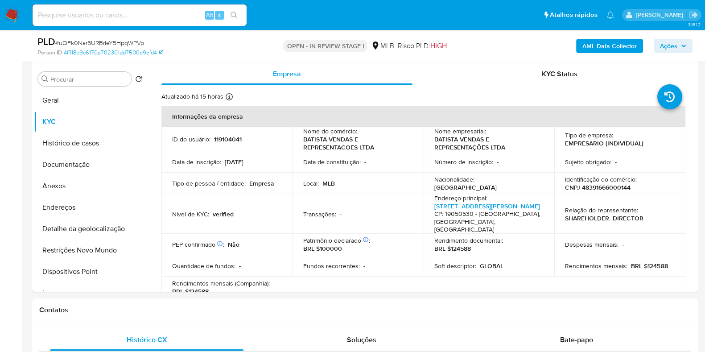
scroll to position [171, 0]
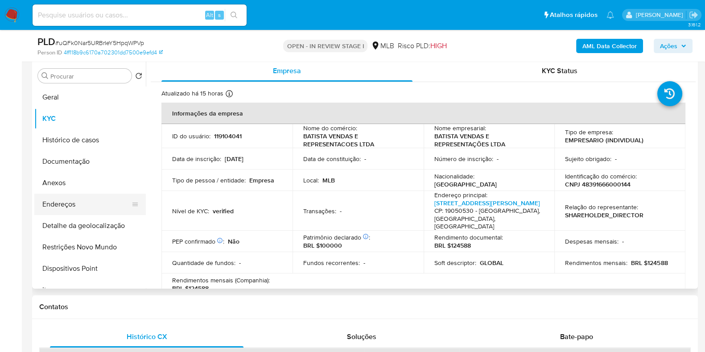
click at [80, 201] on button "Endereços" at bounding box center [86, 204] width 104 height 21
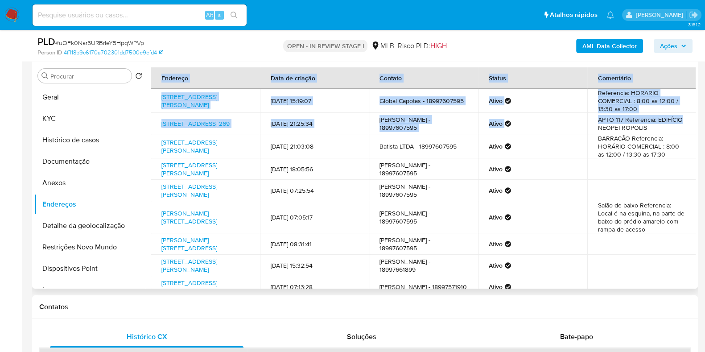
drag, startPoint x: 692, startPoint y: 132, endPoint x: 696, endPoint y: 155, distance: 24.0
click at [696, 155] on div "Procurar Retornar ao pedido padrão Geral KYC Histórico de casos Documentação An…" at bounding box center [365, 174] width 666 height 228
click at [87, 227] on button "Detalhe da geolocalização" at bounding box center [86, 225] width 104 height 21
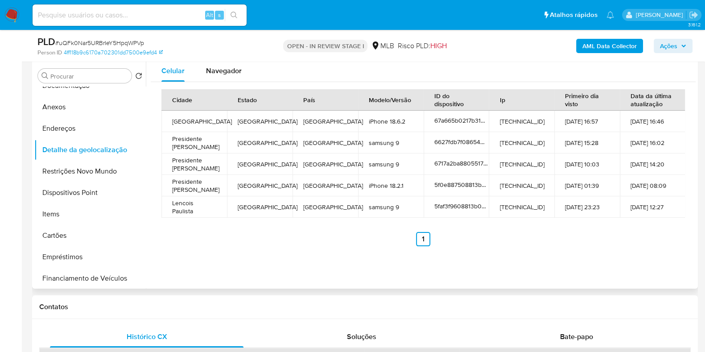
scroll to position [80, 0]
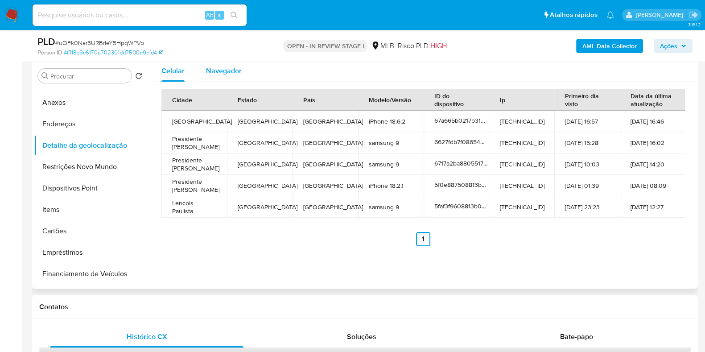
click at [230, 70] on span "Navegador" at bounding box center [224, 71] width 36 height 10
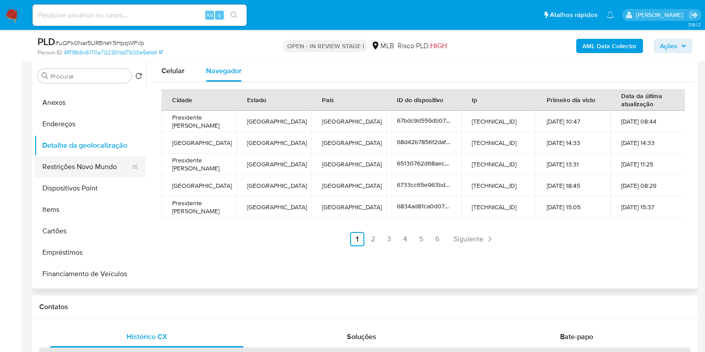
click at [92, 166] on button "Restrições Novo Mundo" at bounding box center [86, 166] width 104 height 21
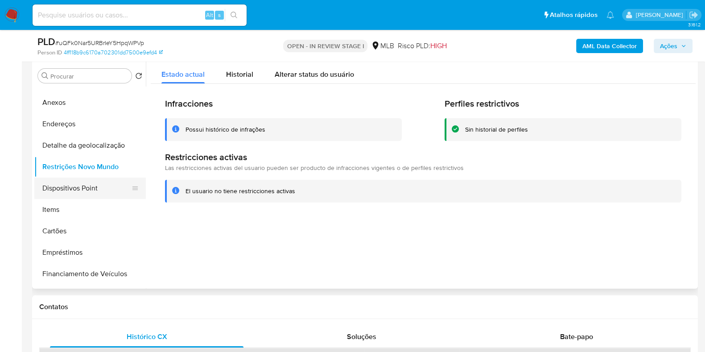
click at [101, 182] on button "Dispositivos Point" at bounding box center [86, 187] width 104 height 21
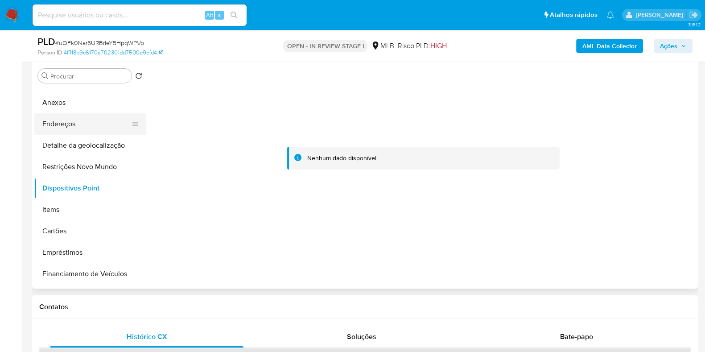
click at [79, 113] on button "Endereços" at bounding box center [86, 123] width 104 height 21
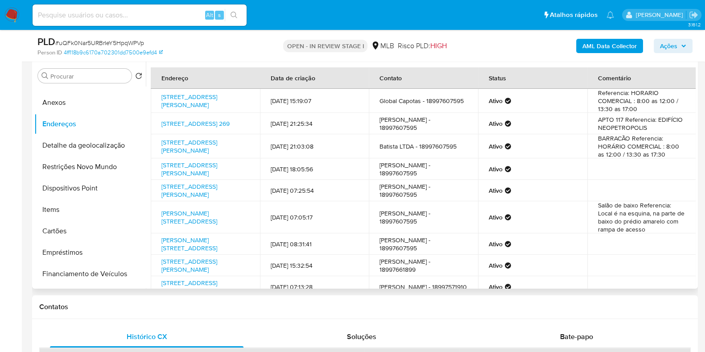
scroll to position [0, 0]
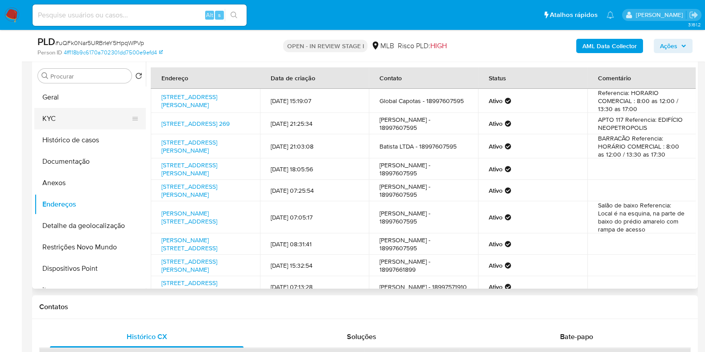
click at [103, 118] on button "KYC" at bounding box center [86, 118] width 104 height 21
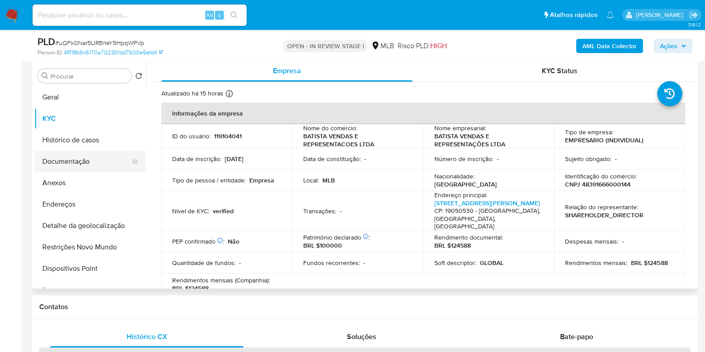
click at [96, 158] on button "Documentação" at bounding box center [86, 161] width 104 height 21
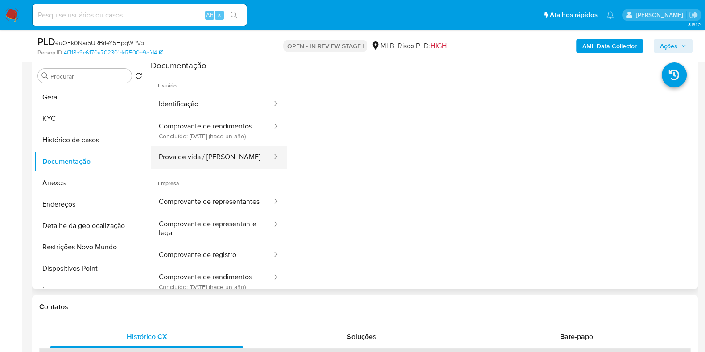
click at [205, 165] on button "Prova de vida / [PERSON_NAME]" at bounding box center [212, 157] width 122 height 23
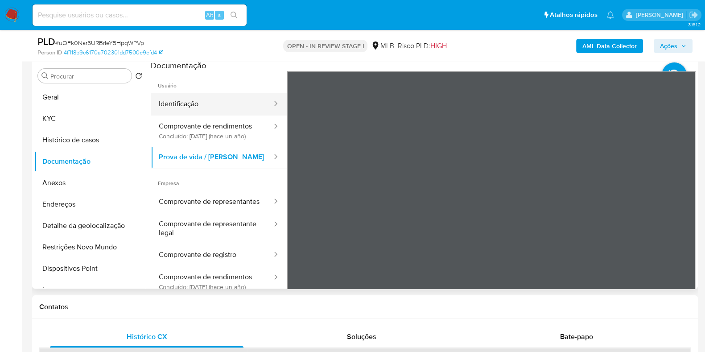
click at [198, 95] on button "Identificação" at bounding box center [212, 104] width 122 height 23
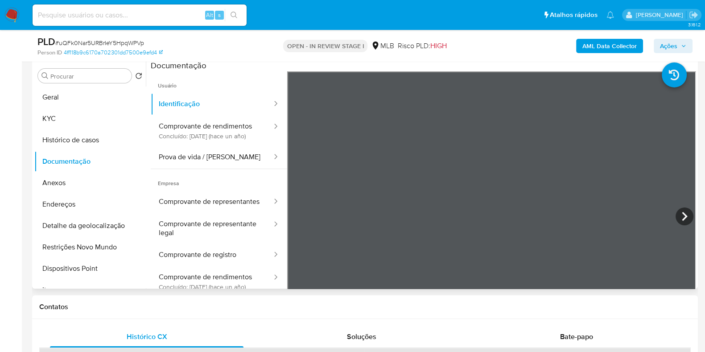
click at [493, 69] on section at bounding box center [423, 208] width 545 height 297
click at [210, 266] on button "Comprovante de registro" at bounding box center [212, 254] width 122 height 23
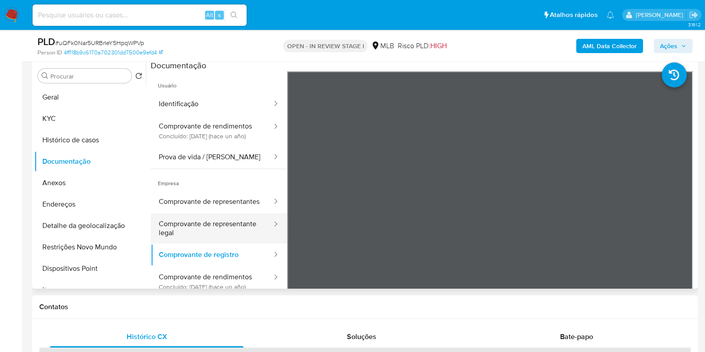
click at [199, 243] on button "Comprovante de representante legal" at bounding box center [212, 228] width 122 height 30
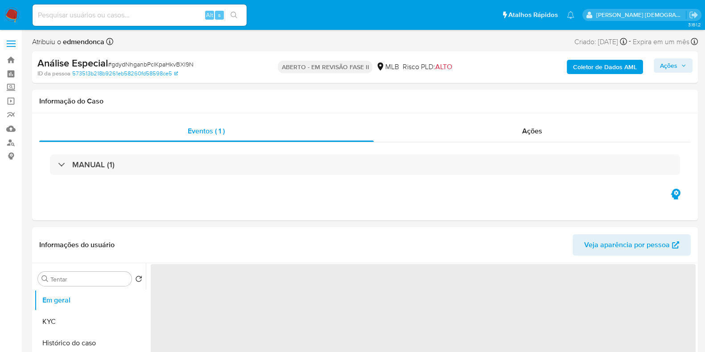
select select "10"
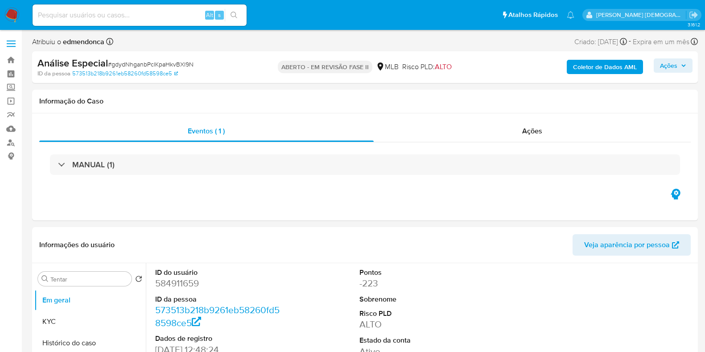
select select "10"
